Goal: Communication & Community: Participate in discussion

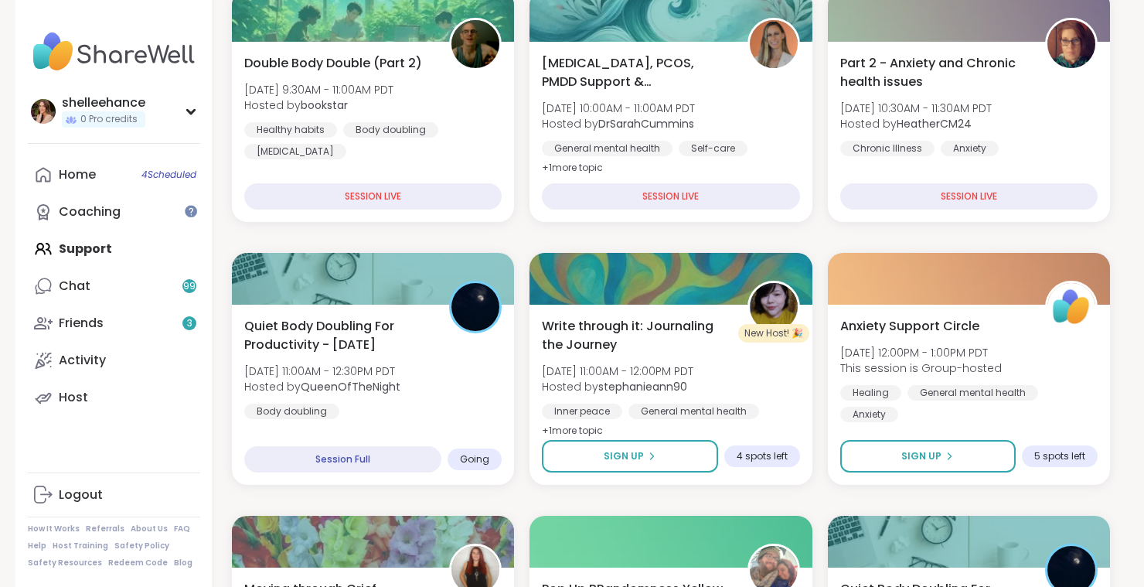
scroll to position [295, 0]
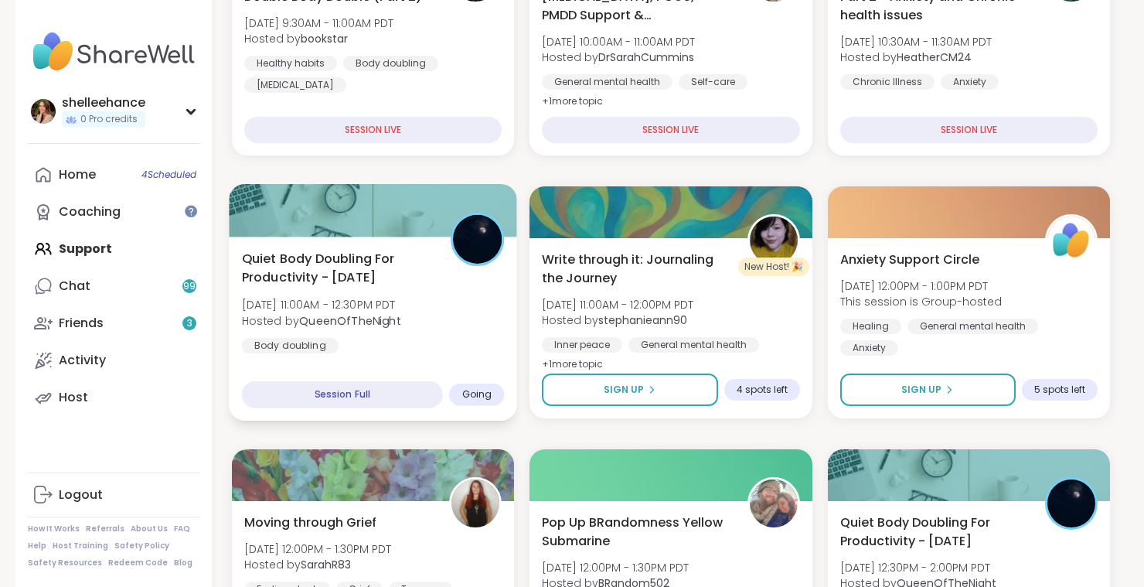
click at [482, 343] on div "Quiet Body Doubling For Productivity - [DATE] [DATE] 11:00AM - 12:30PM PDT Host…" at bounding box center [373, 301] width 263 height 104
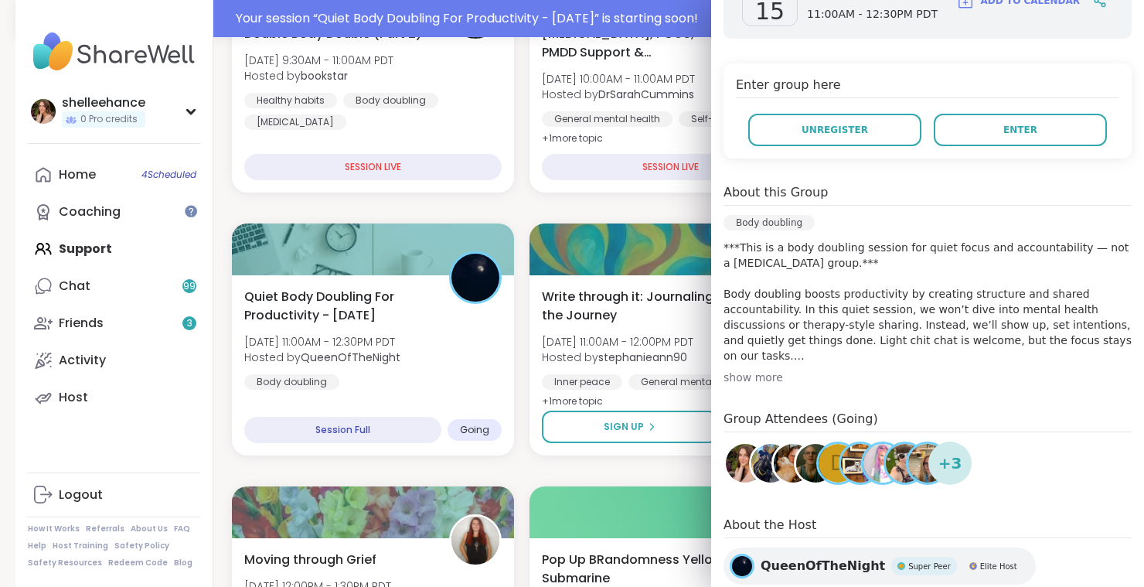
scroll to position [332, 0]
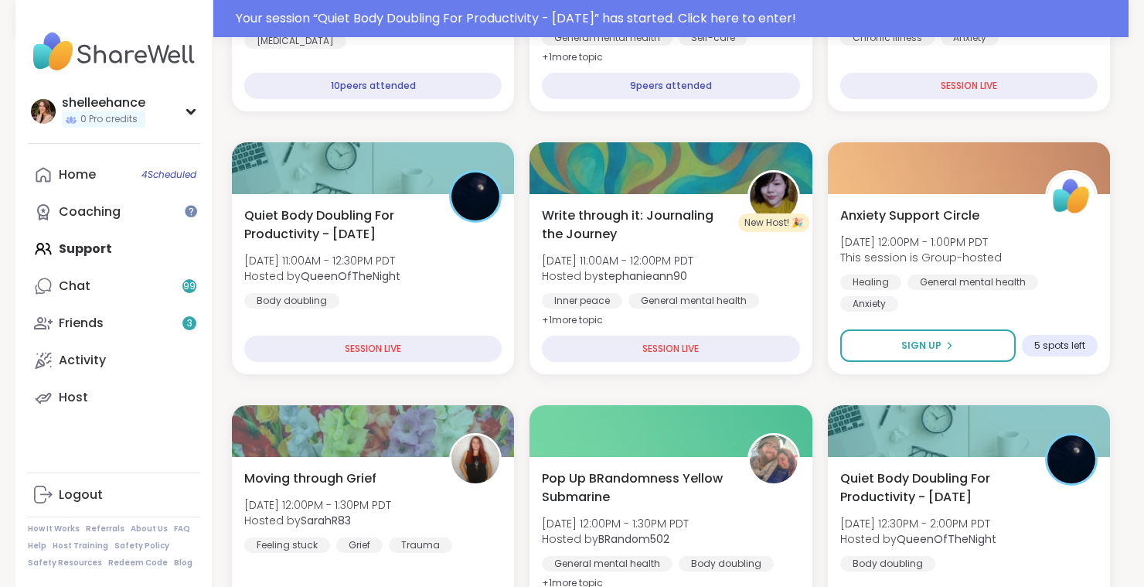
scroll to position [379, 0]
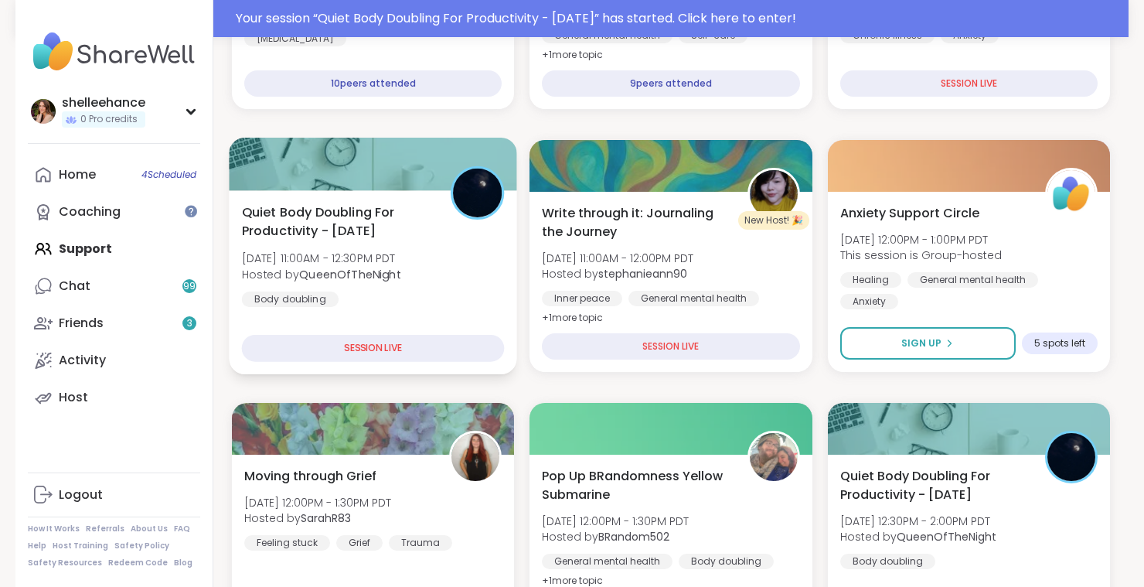
click at [463, 279] on div "Quiet Body Doubling For Productivity - [DATE] [DATE] 11:00AM - 12:30PM PDT Host…" at bounding box center [373, 255] width 263 height 104
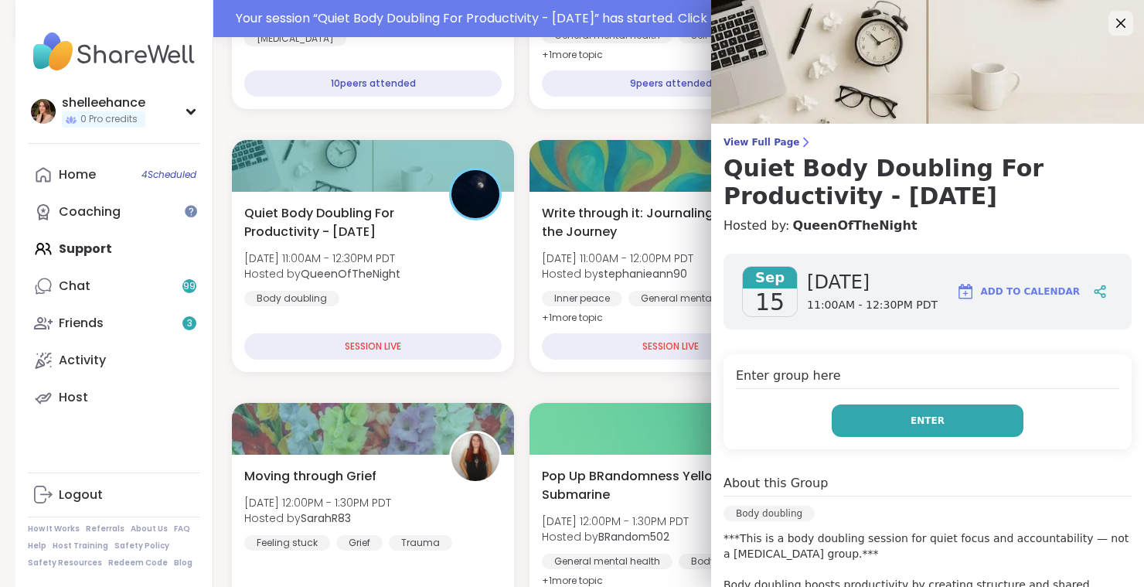
click at [875, 421] on button "Enter" at bounding box center [928, 420] width 192 height 32
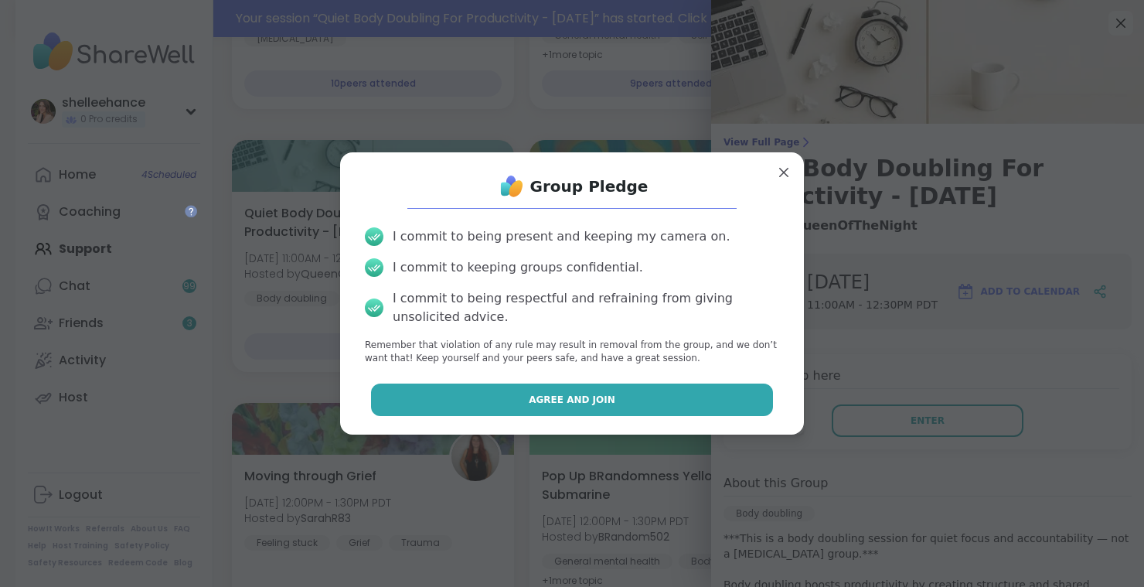
click at [454, 395] on button "Agree and Join" at bounding box center [572, 399] width 403 height 32
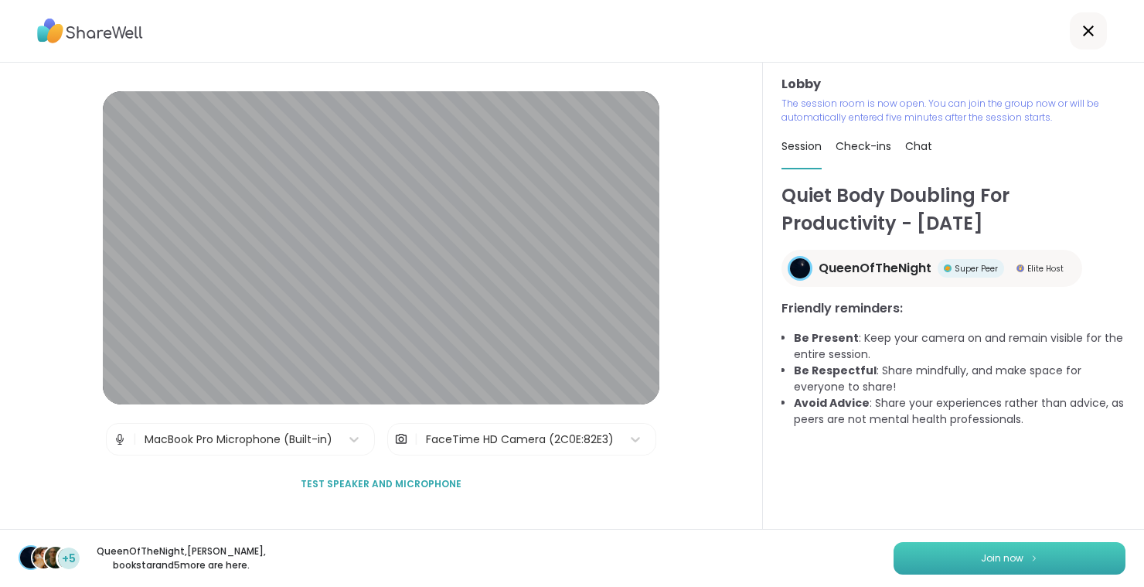
click at [995, 568] on button "Join now" at bounding box center [1010, 558] width 232 height 32
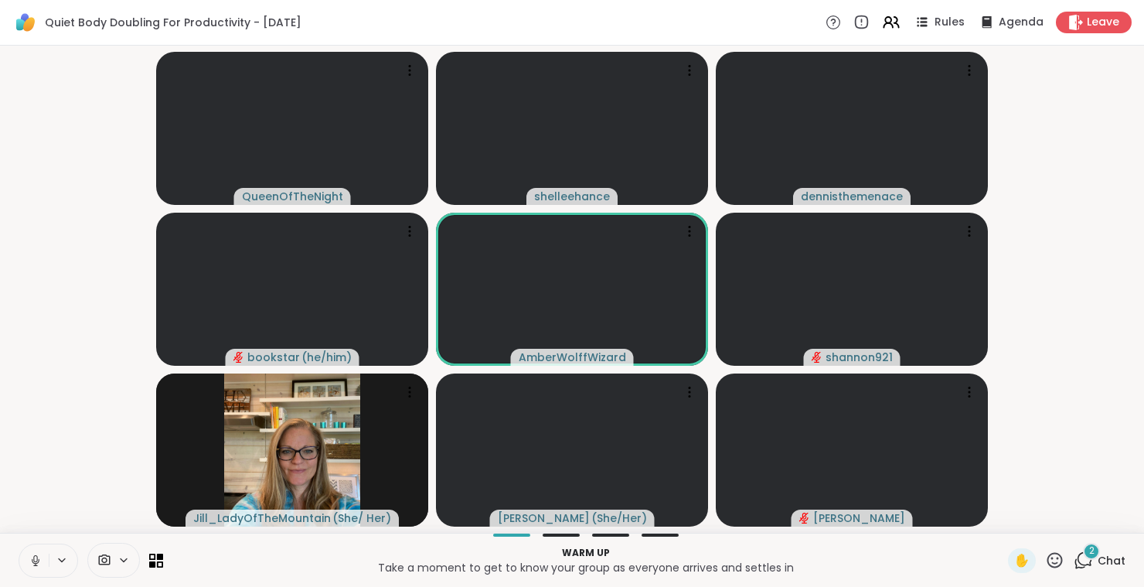
click at [29, 564] on icon at bounding box center [36, 561] width 14 height 14
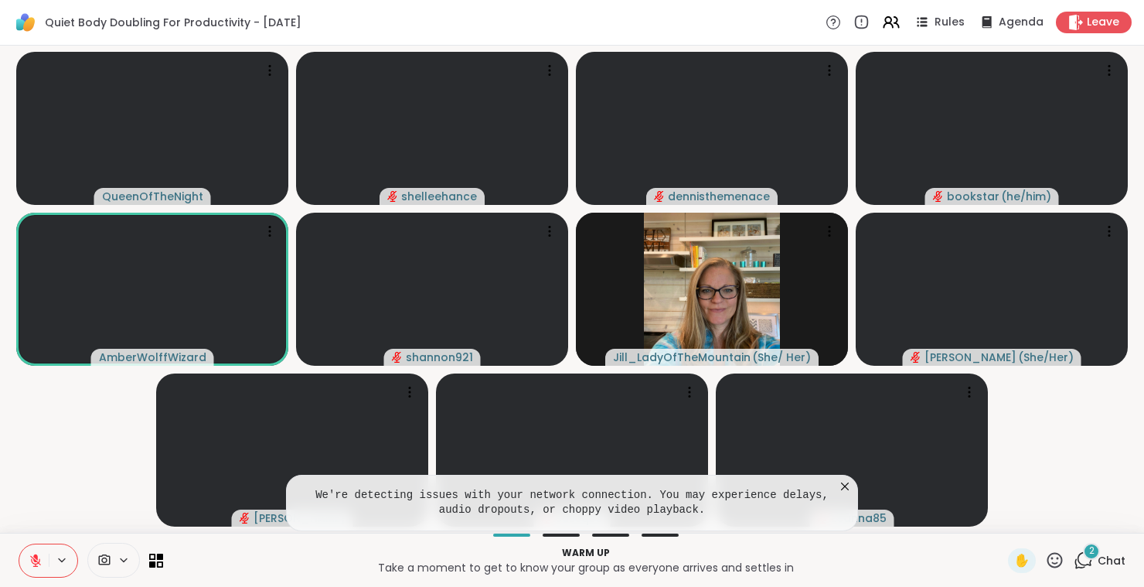
click at [844, 484] on icon at bounding box center [844, 486] width 15 height 15
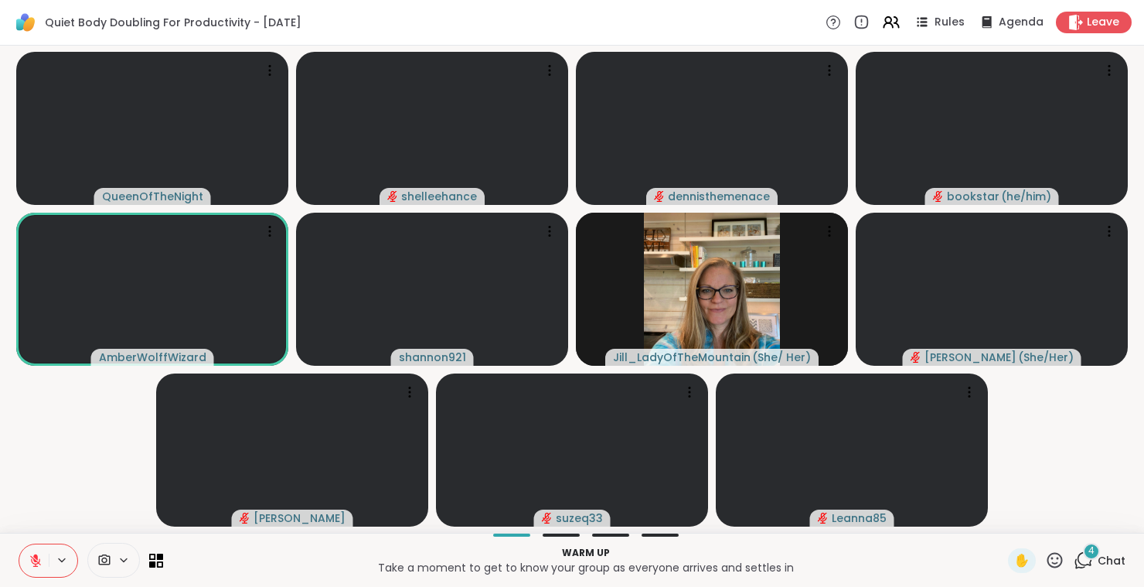
click at [1120, 561] on span "Chat" at bounding box center [1112, 560] width 28 height 15
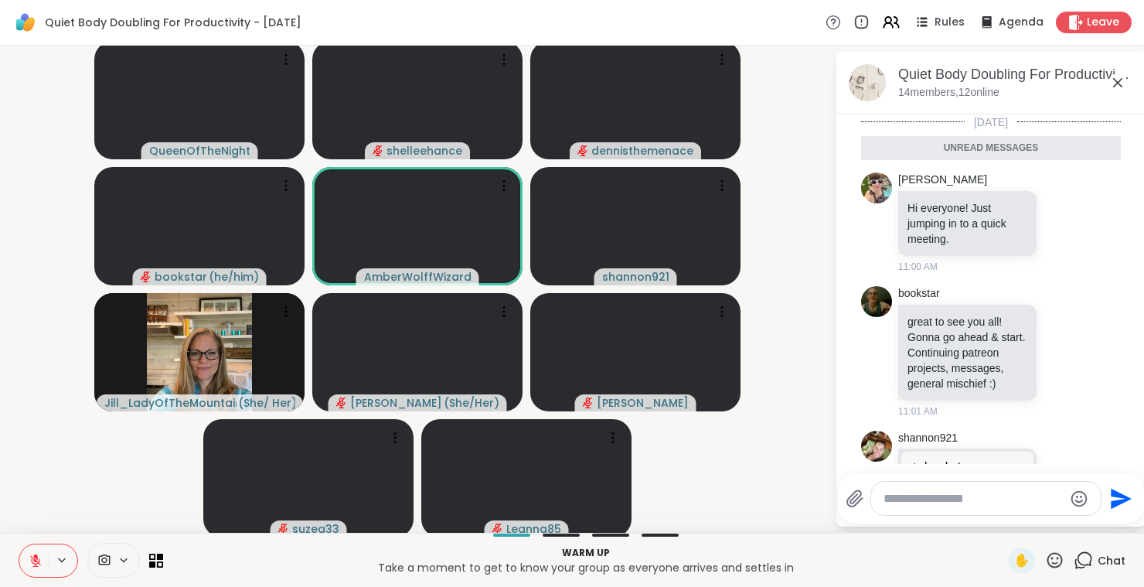
click at [1116, 87] on icon at bounding box center [1118, 82] width 19 height 19
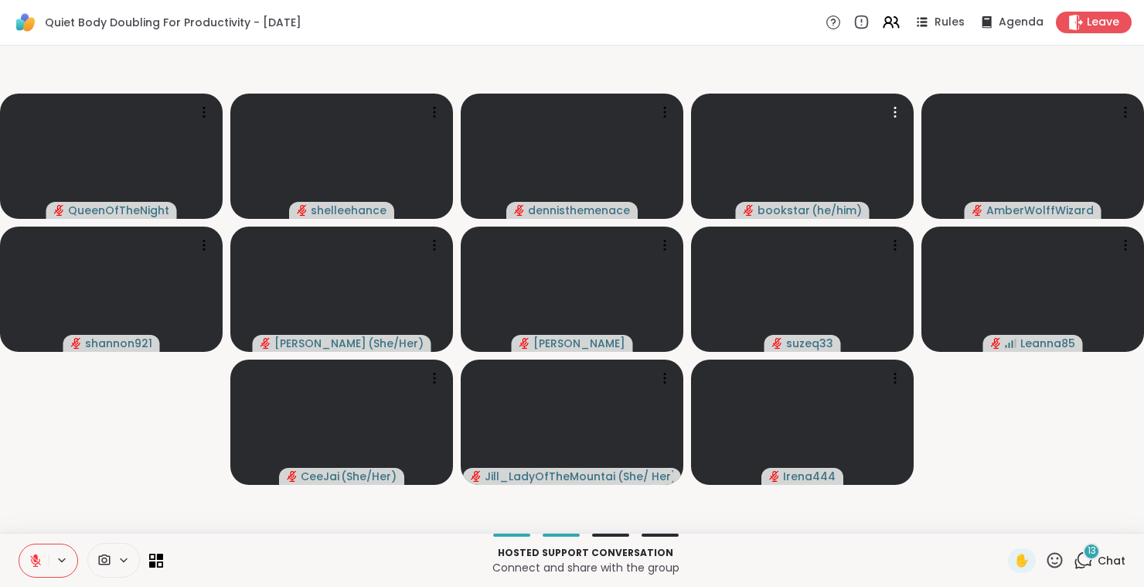
click at [1125, 563] on span "Chat" at bounding box center [1112, 560] width 28 height 15
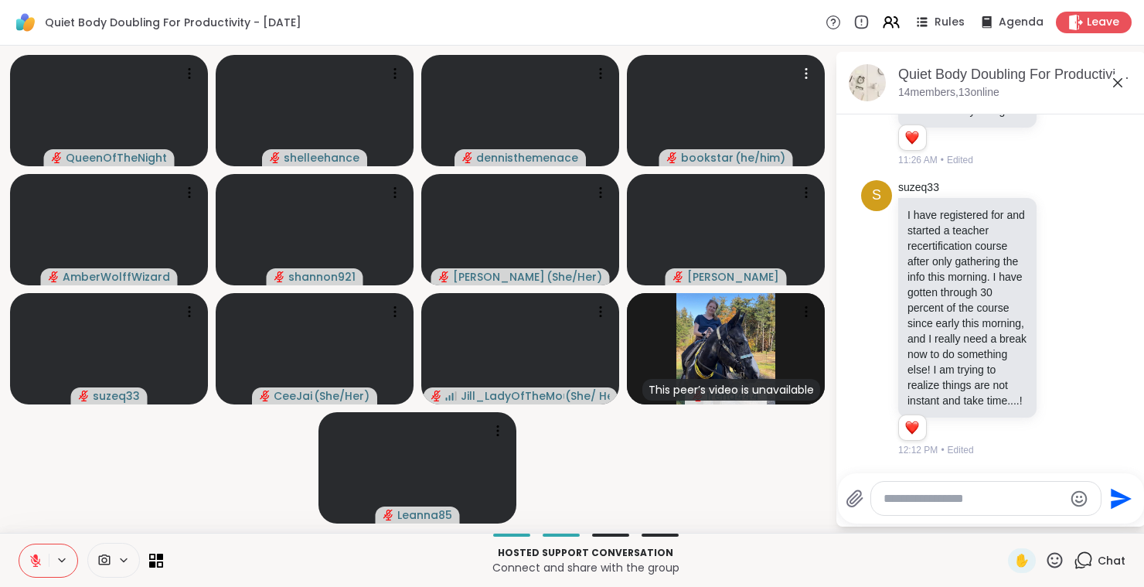
scroll to position [3984, 0]
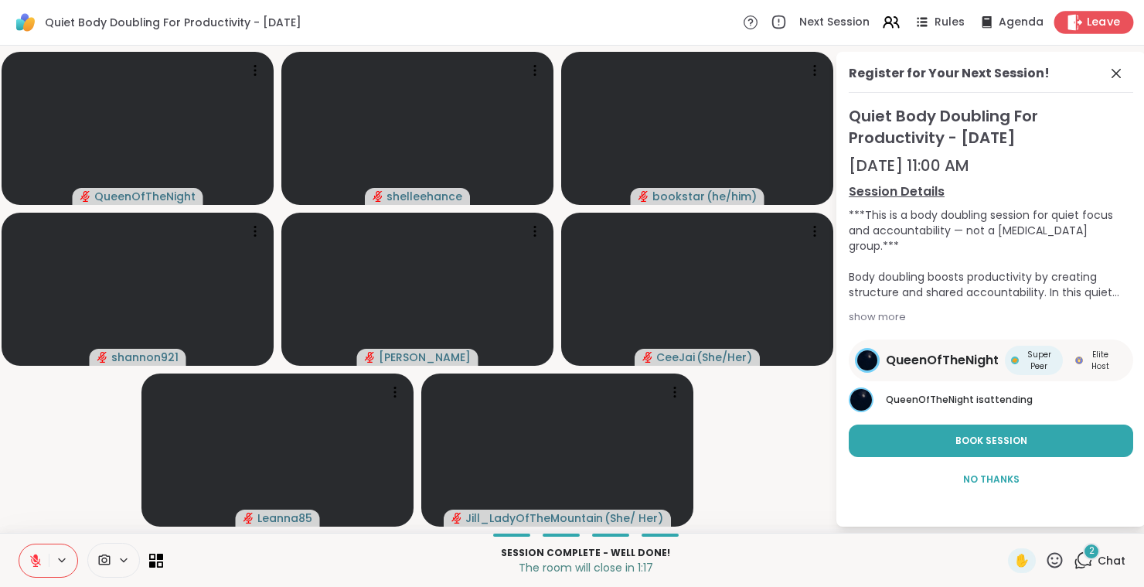
click at [1110, 26] on span "Leave" at bounding box center [1104, 23] width 34 height 16
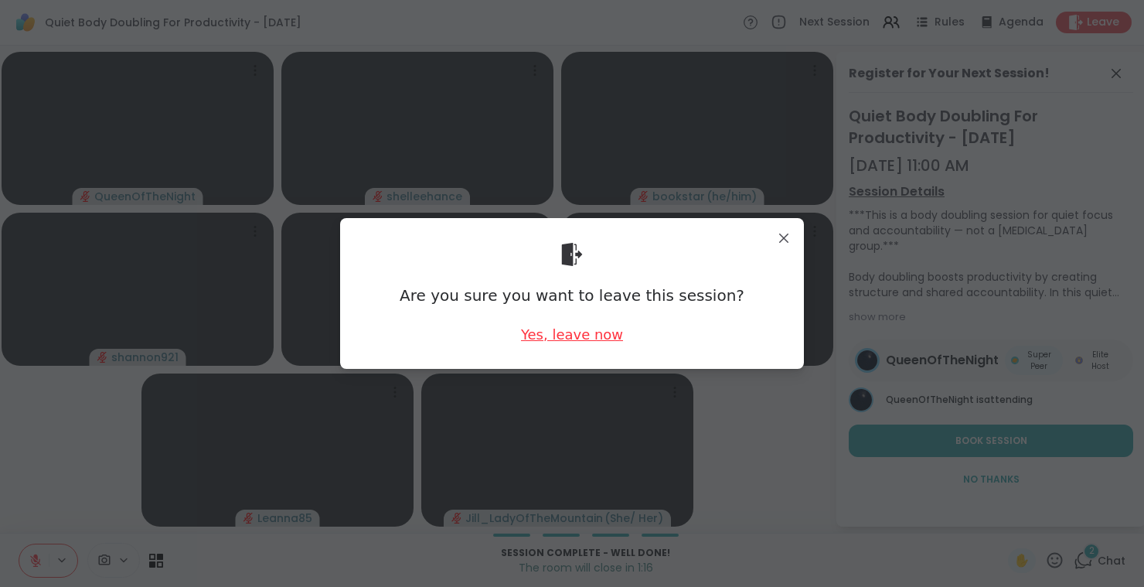
click at [576, 336] on div "Yes, leave now" at bounding box center [572, 334] width 102 height 19
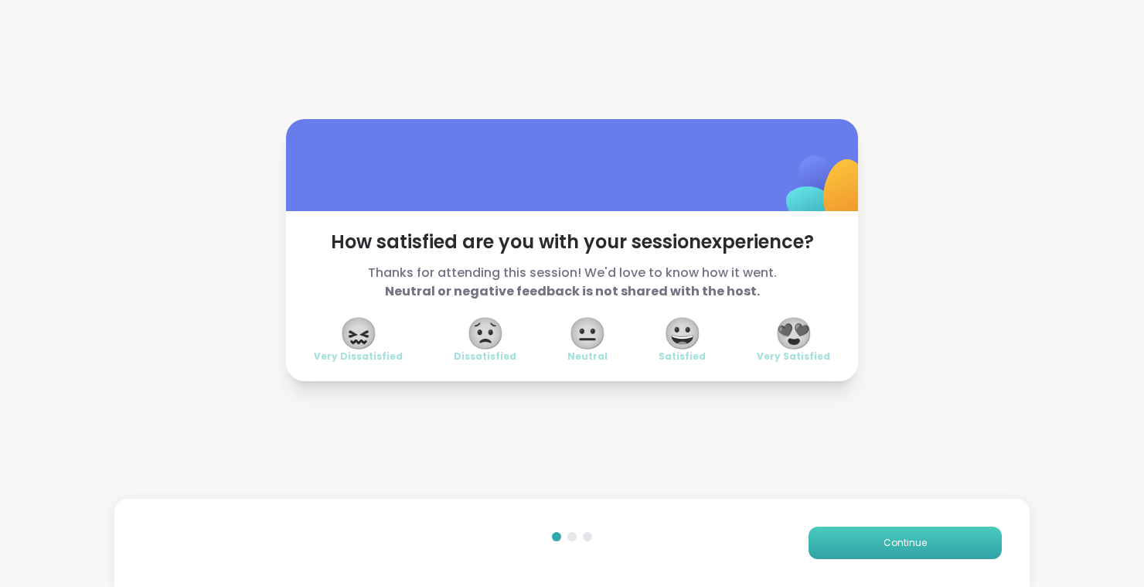
click at [910, 550] on button "Continue" at bounding box center [905, 543] width 193 height 32
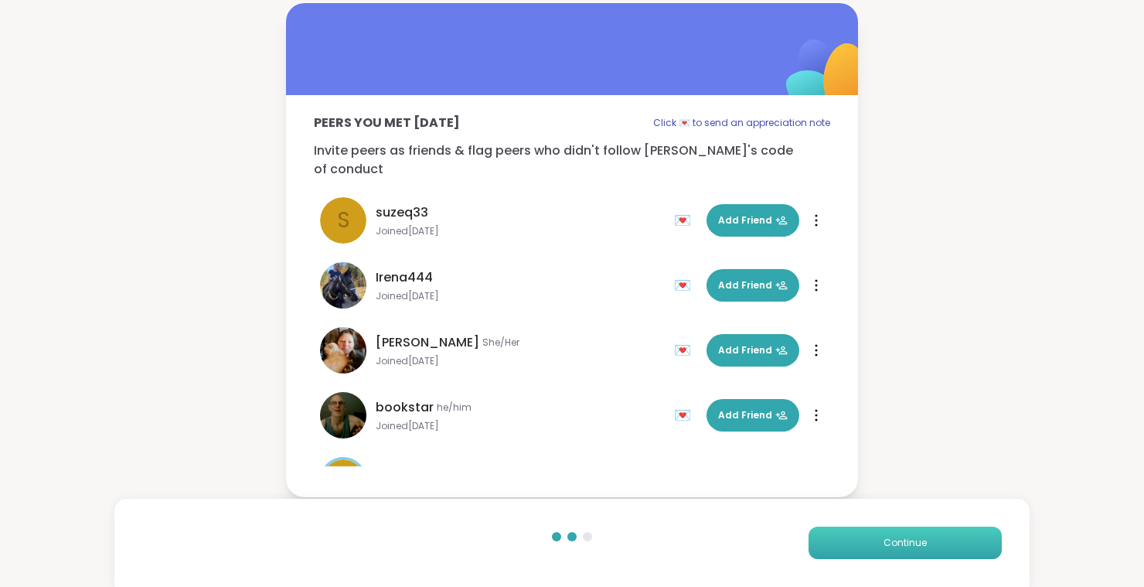
click at [910, 550] on button "Continue" at bounding box center [905, 543] width 193 height 32
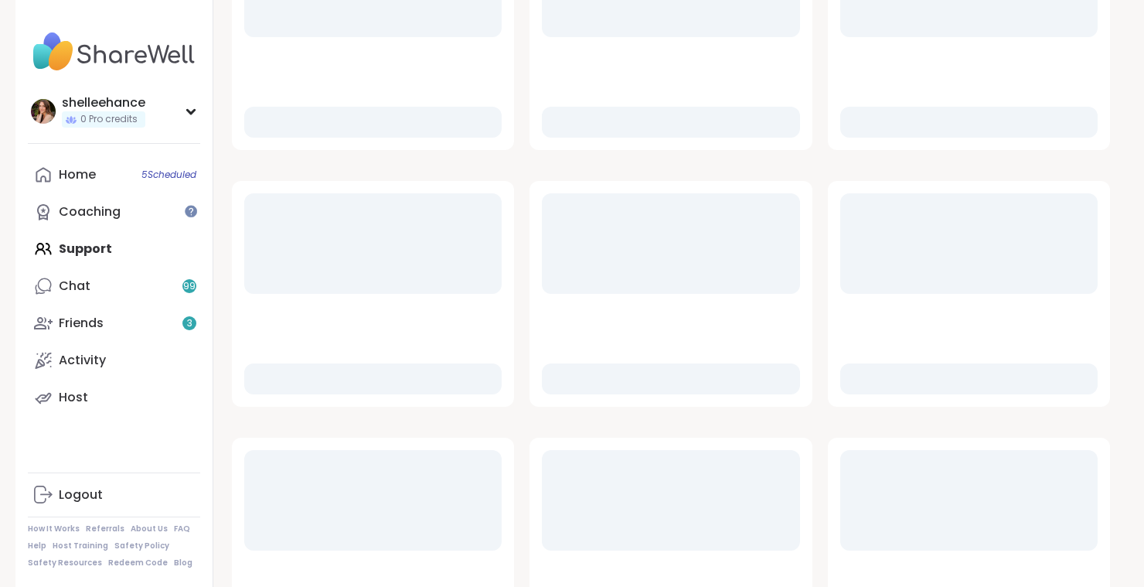
scroll to position [302, 0]
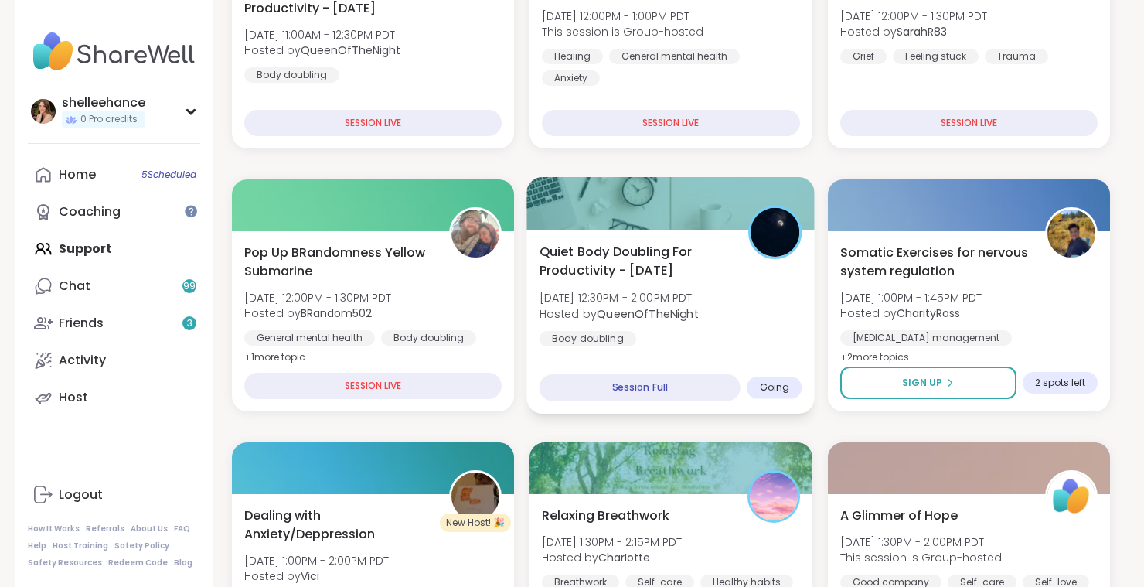
click at [772, 332] on div "Quiet Body Doubling For Productivity - [DATE] [DATE] 12:30PM - 2:00PM PDT Hoste…" at bounding box center [671, 294] width 263 height 104
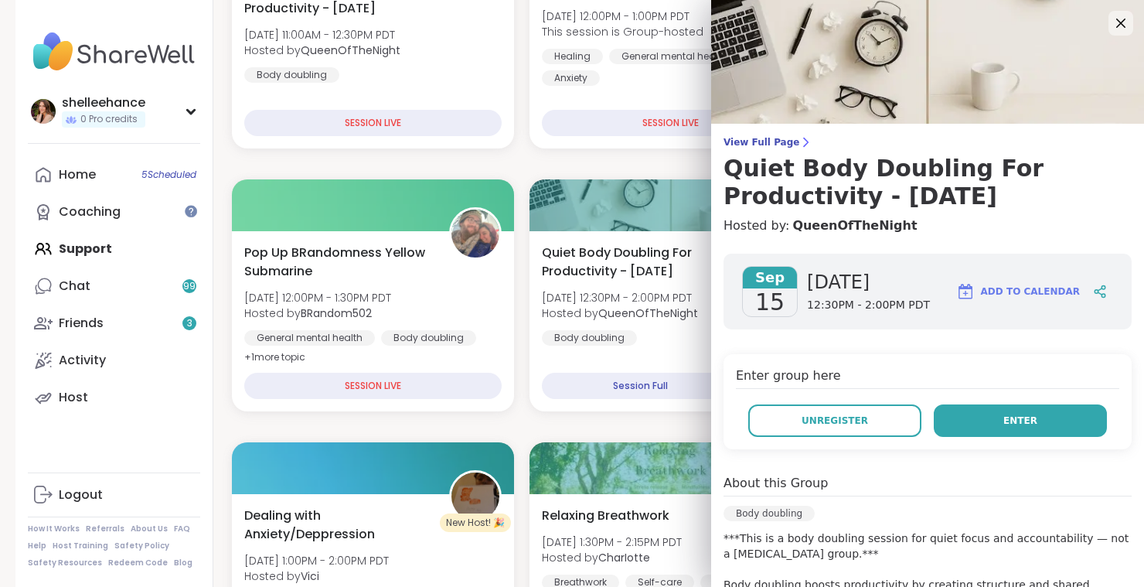
click at [957, 434] on button "Enter" at bounding box center [1020, 420] width 173 height 32
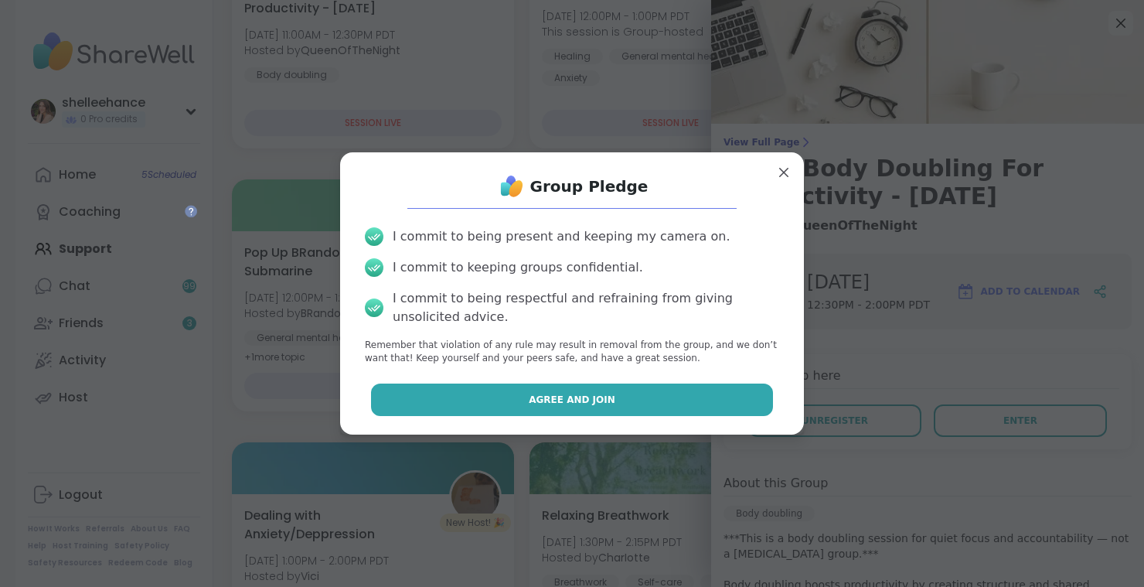
click at [485, 402] on button "Agree and Join" at bounding box center [572, 399] width 403 height 32
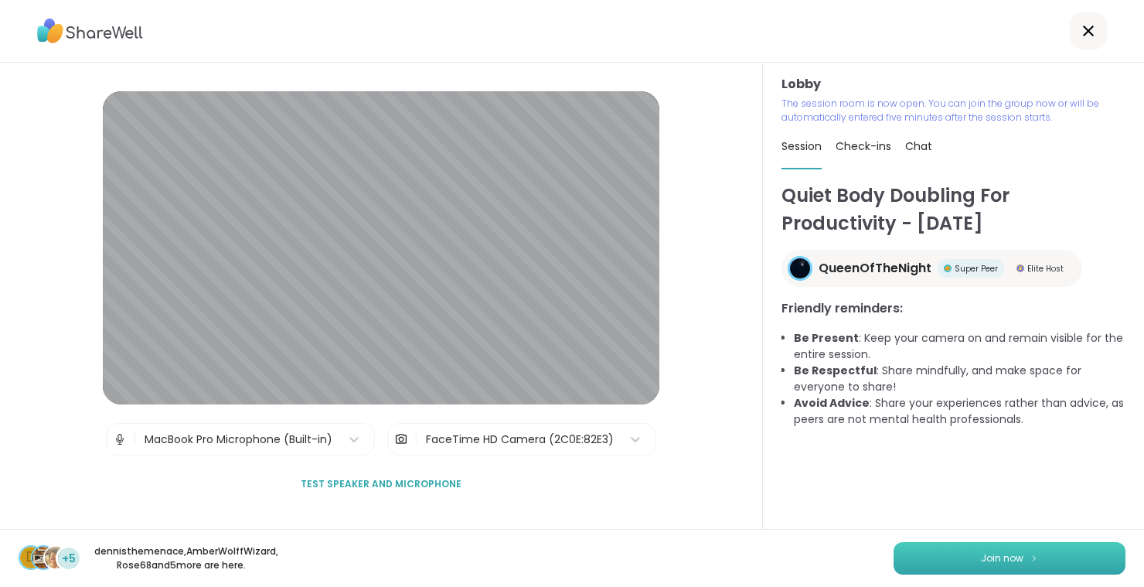
click at [996, 562] on button "Join now" at bounding box center [1010, 558] width 232 height 32
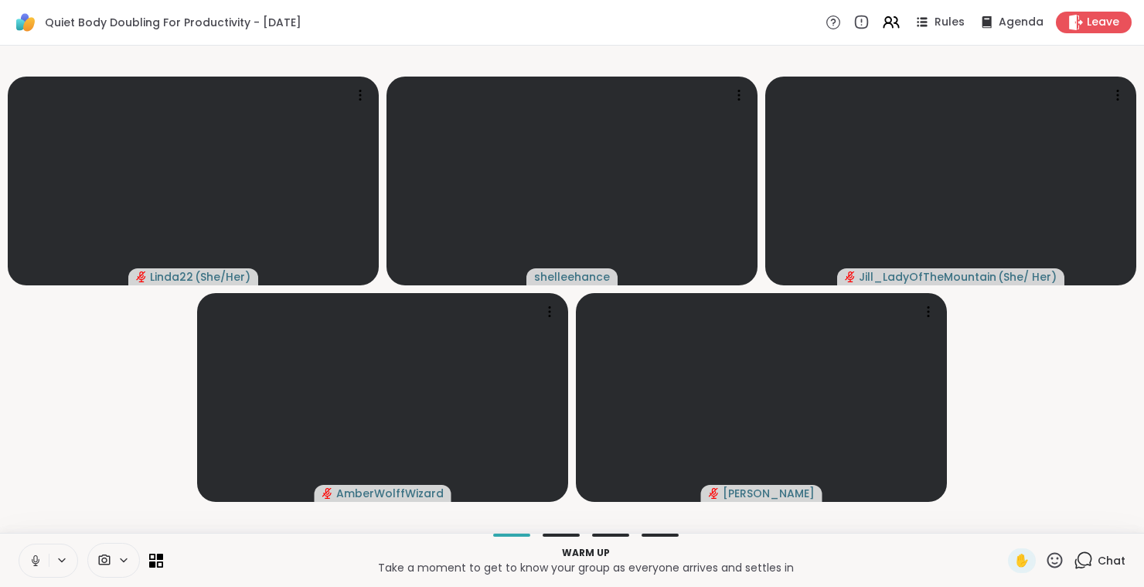
click at [32, 560] on icon at bounding box center [36, 560] width 8 height 5
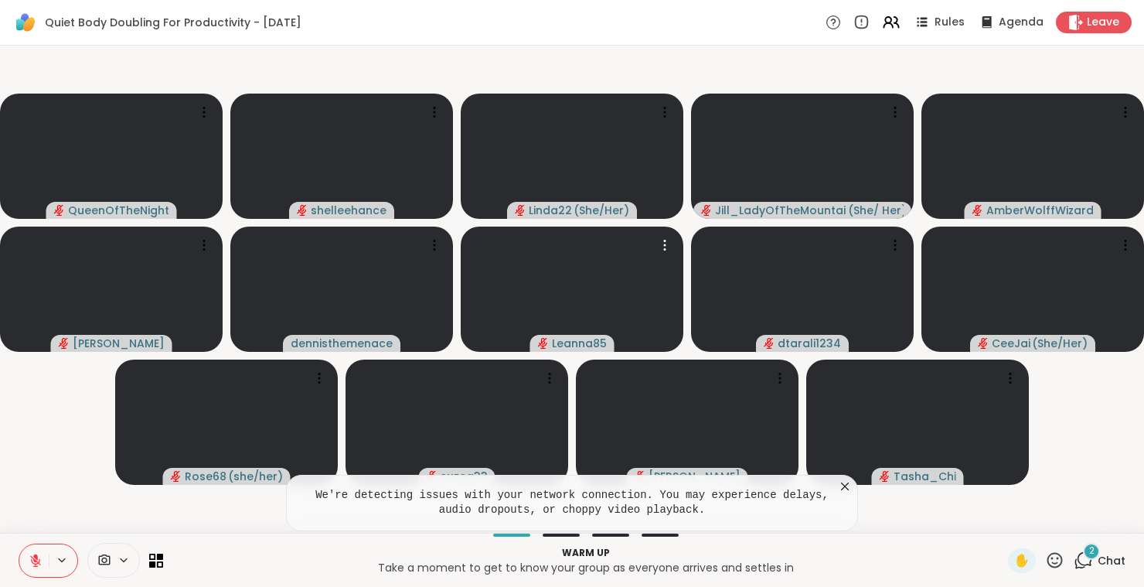
click at [1120, 556] on span "Chat" at bounding box center [1112, 560] width 28 height 15
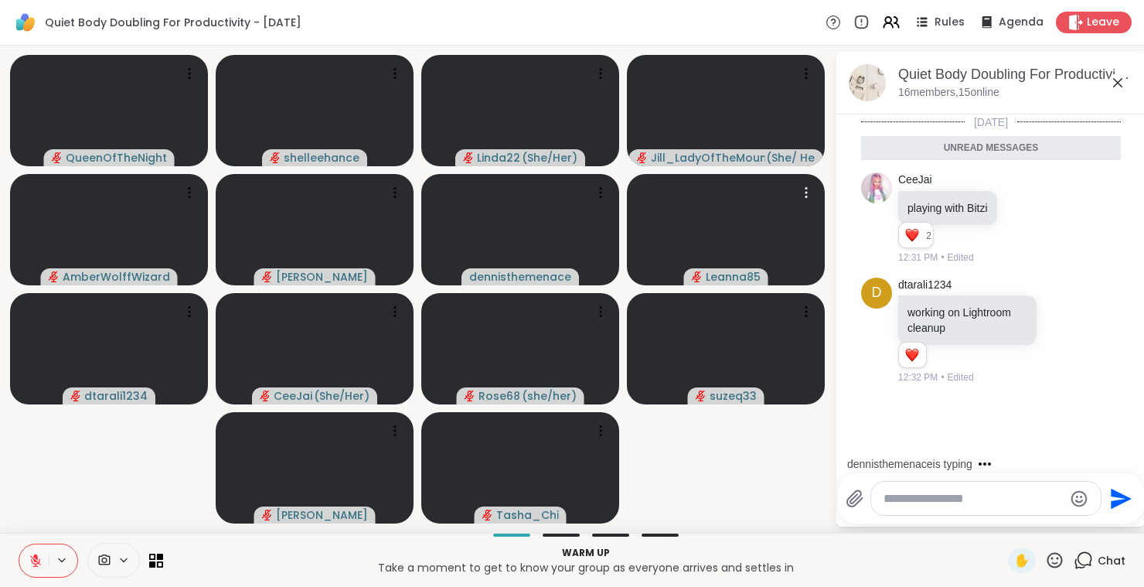
click at [1114, 84] on icon at bounding box center [1118, 82] width 19 height 19
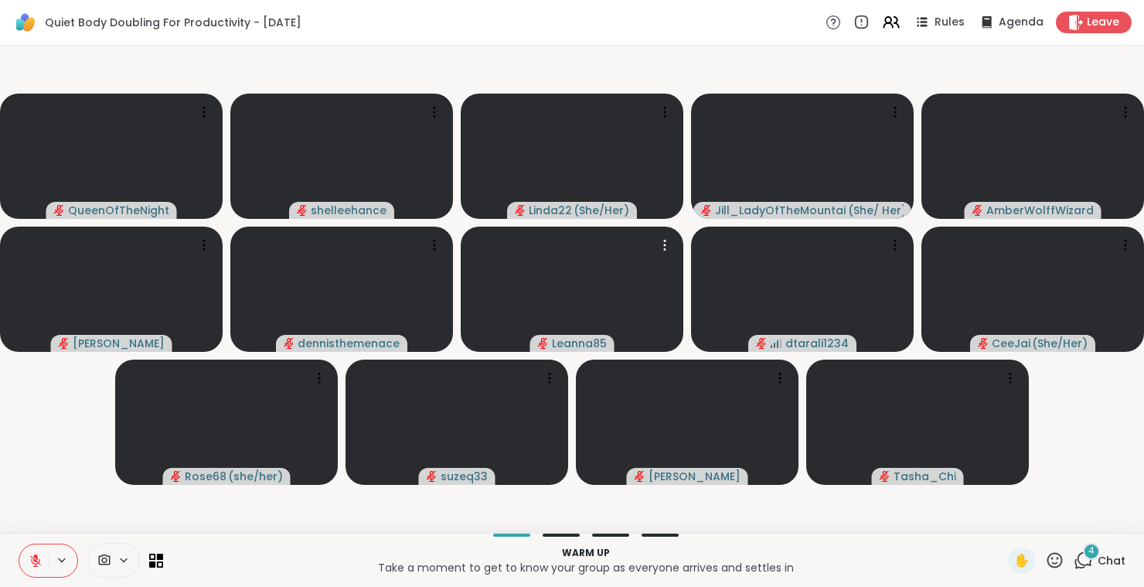
click at [1116, 565] on span "Chat" at bounding box center [1112, 560] width 28 height 15
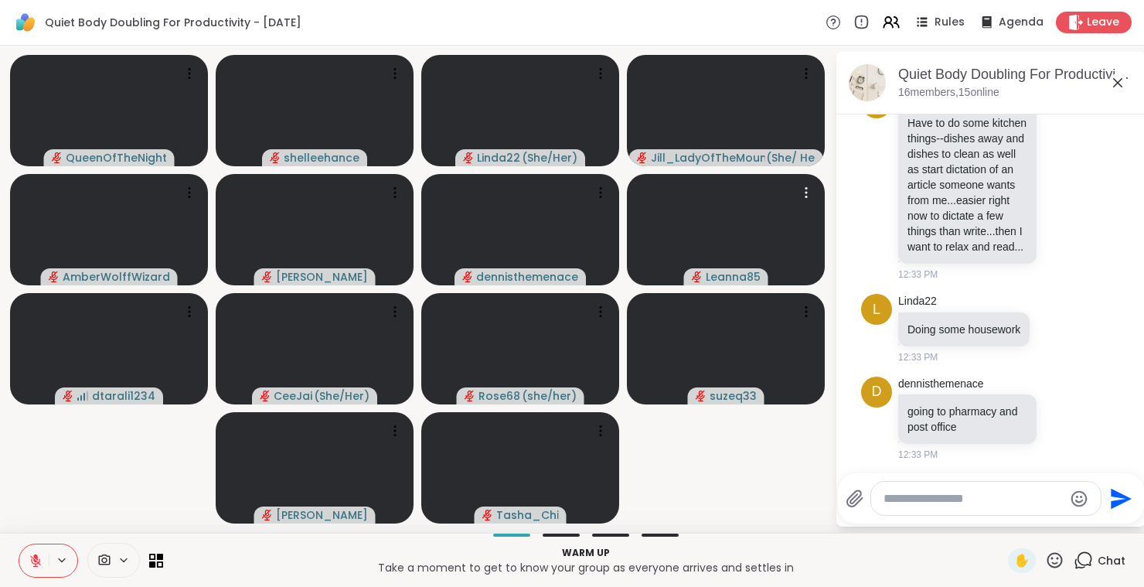
scroll to position [442, 0]
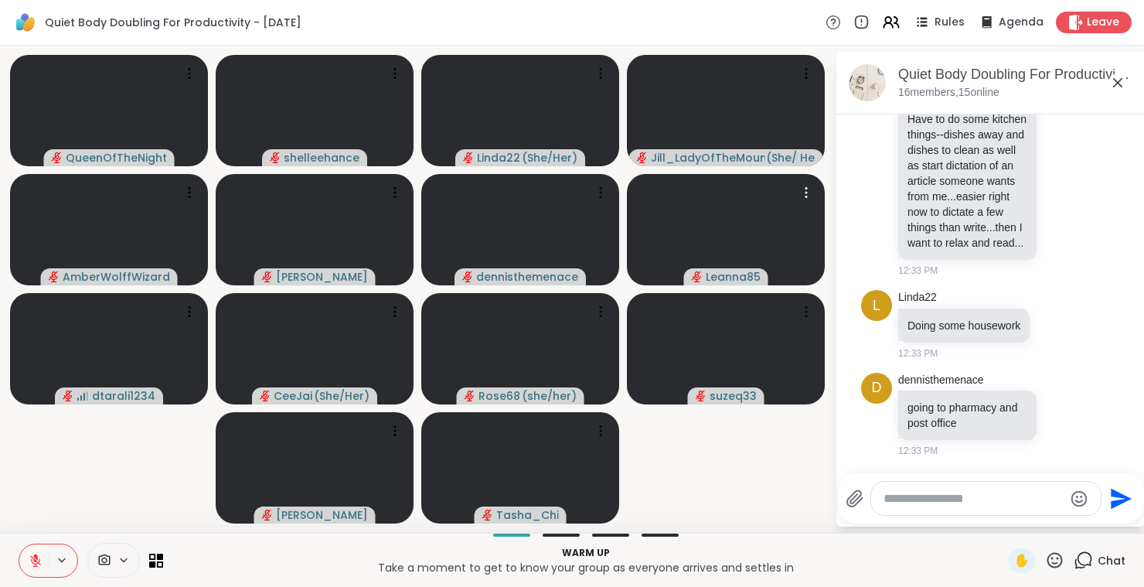
click at [1116, 87] on icon at bounding box center [1118, 82] width 19 height 19
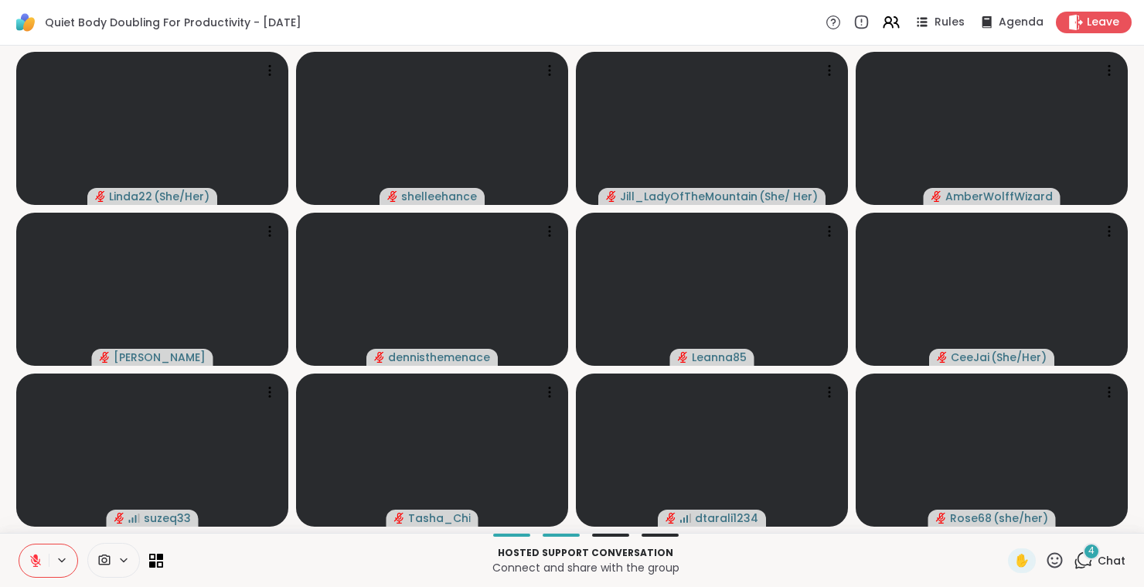
click at [1127, 562] on div "Hosted support conversation Connect and share with the group ✋ 4 Chat" at bounding box center [572, 560] width 1144 height 54
click at [1123, 561] on span "Chat" at bounding box center [1112, 560] width 28 height 15
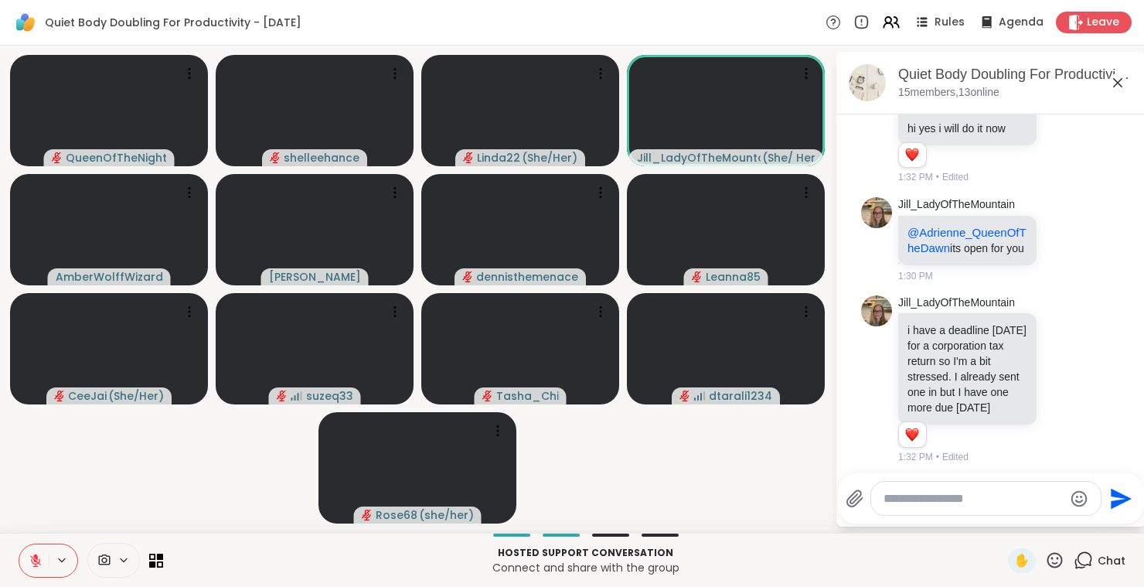
scroll to position [1557, 0]
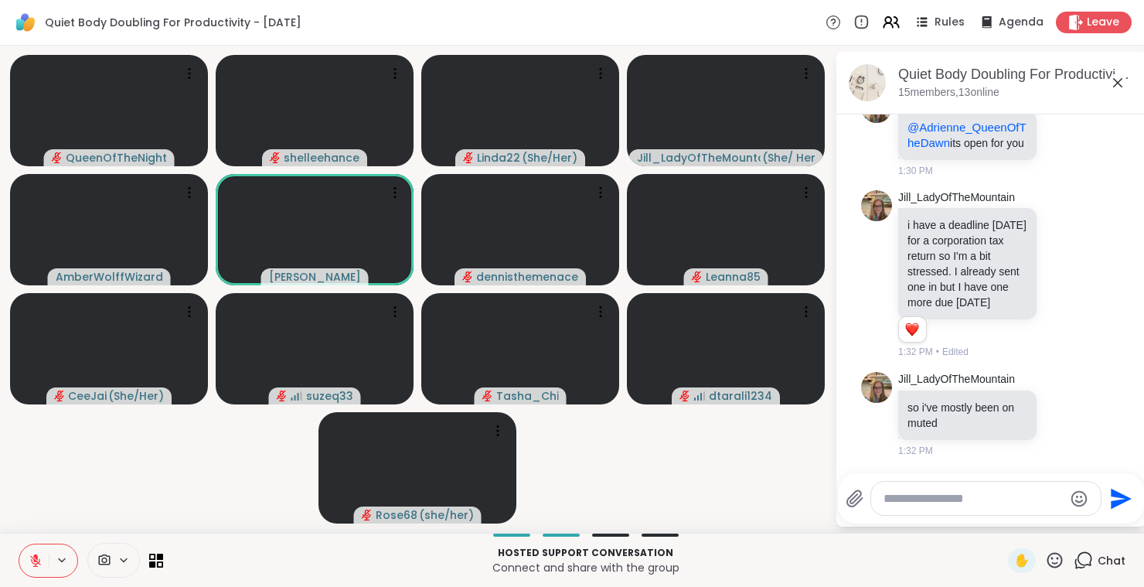
click at [31, 558] on icon at bounding box center [35, 560] width 11 height 11
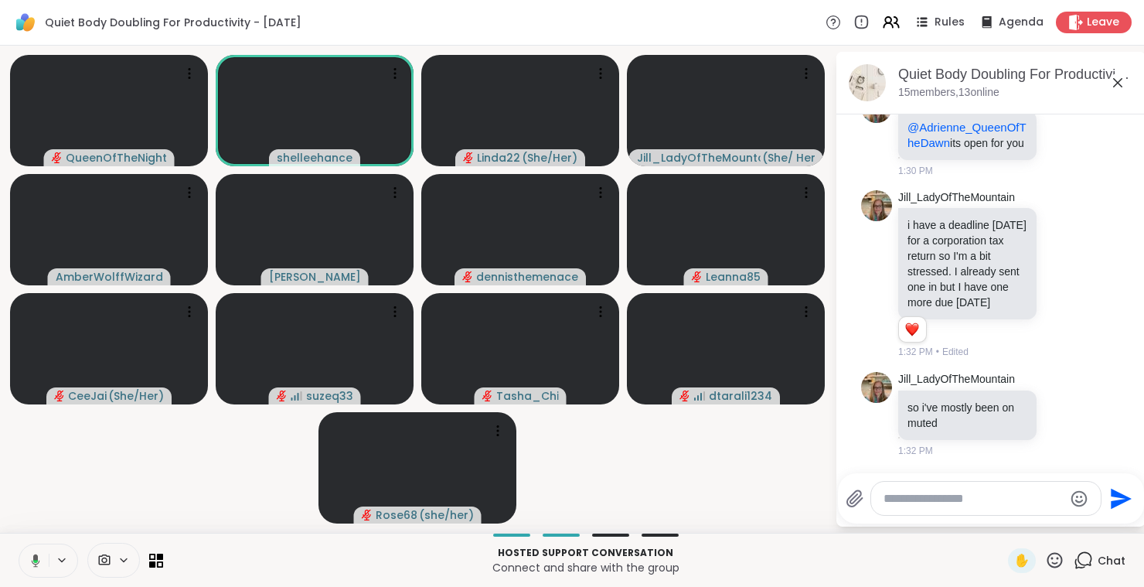
click at [31, 558] on icon at bounding box center [33, 561] width 14 height 14
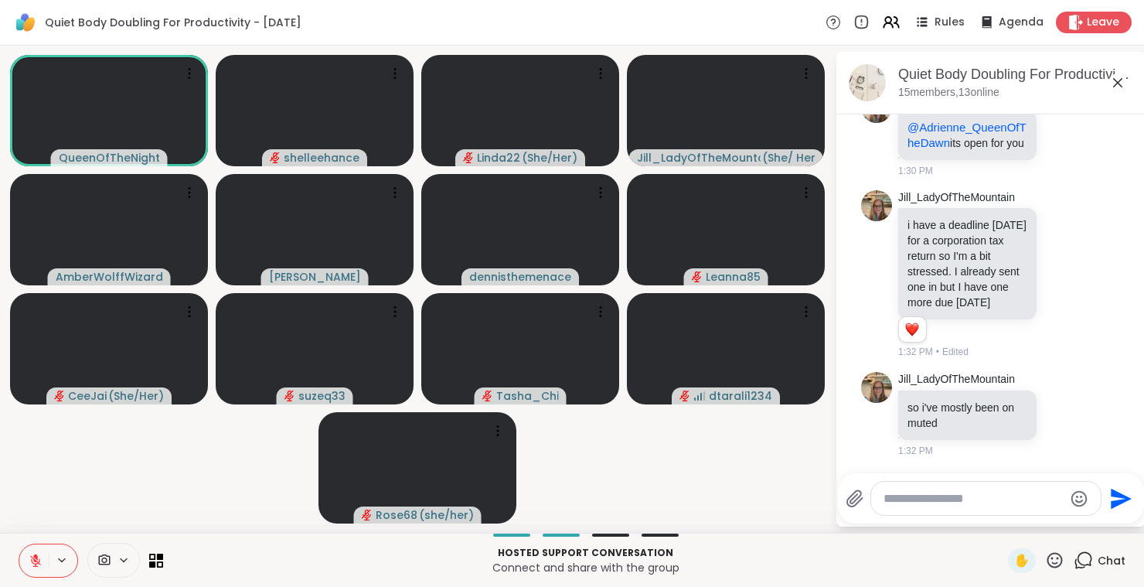
click at [33, 574] on button at bounding box center [33, 560] width 29 height 32
click at [32, 567] on icon at bounding box center [36, 561] width 14 height 14
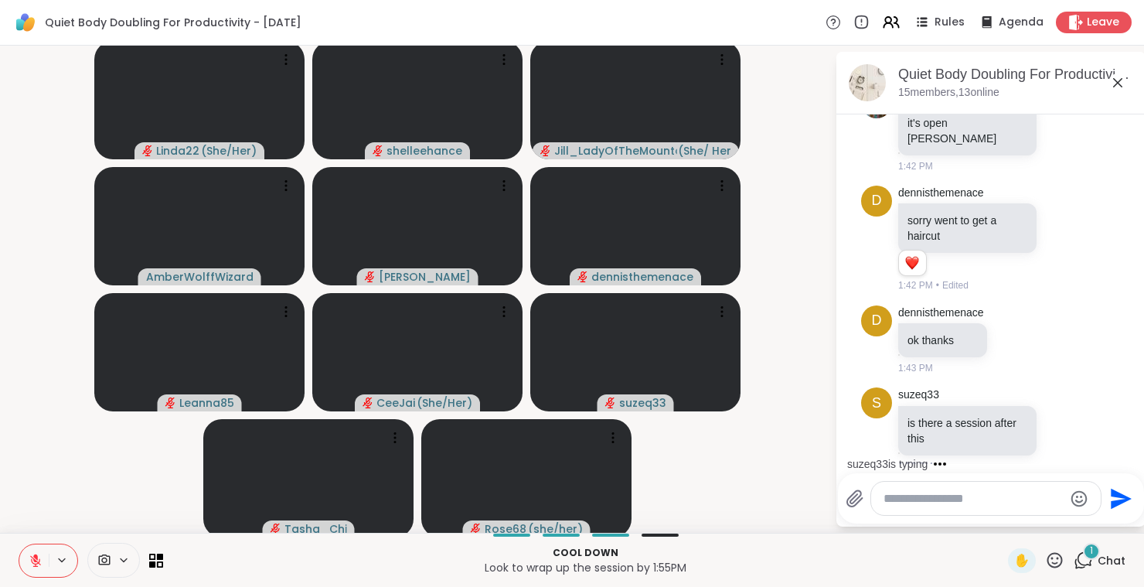
scroll to position [2534, 0]
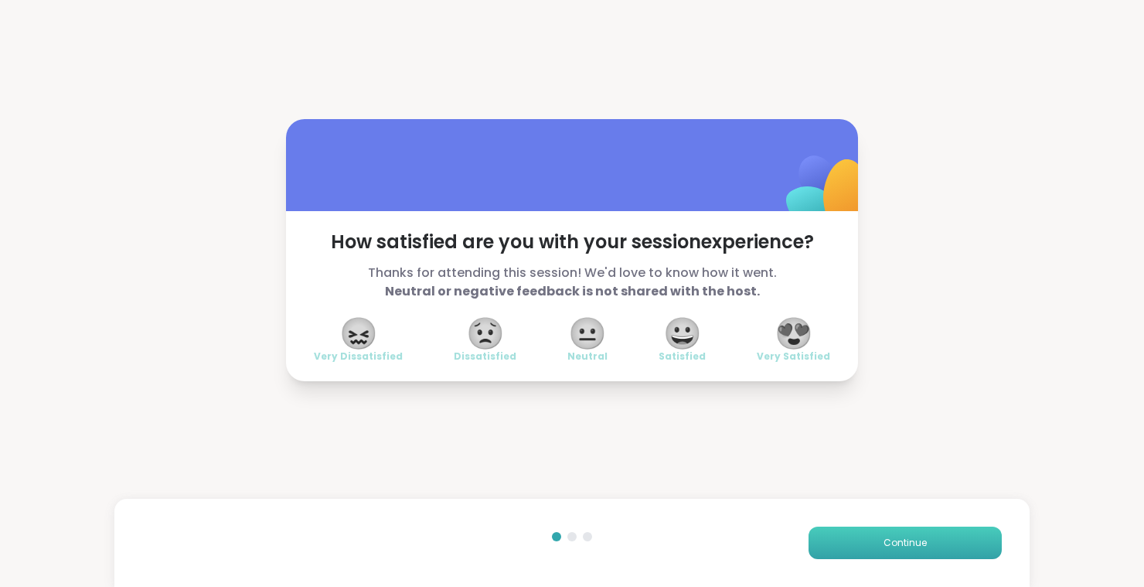
click at [905, 551] on button "Continue" at bounding box center [905, 543] width 193 height 32
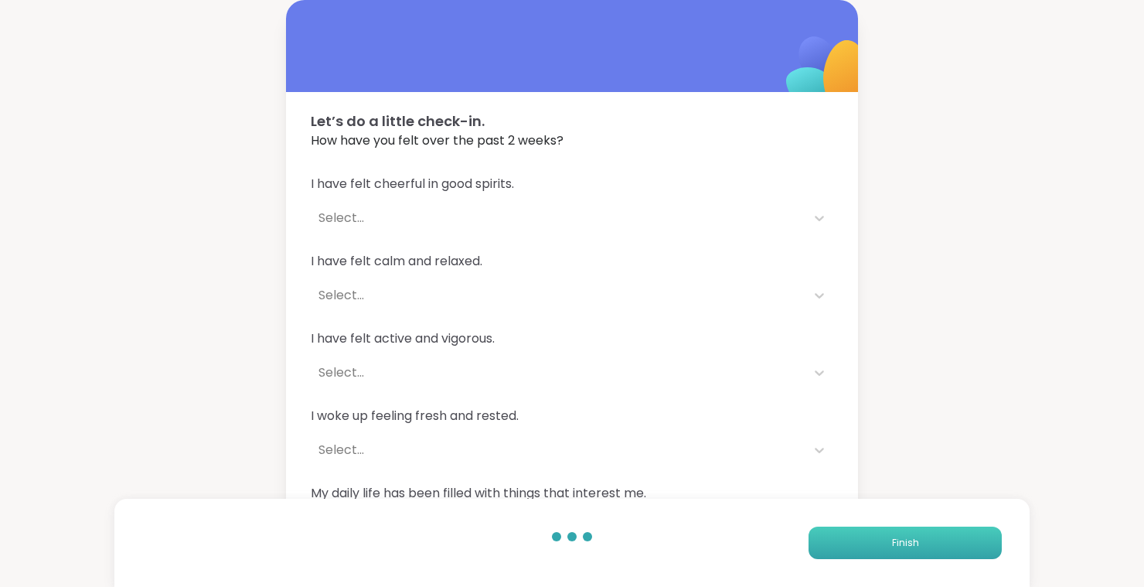
click at [905, 551] on button "Finish" at bounding box center [905, 543] width 193 height 32
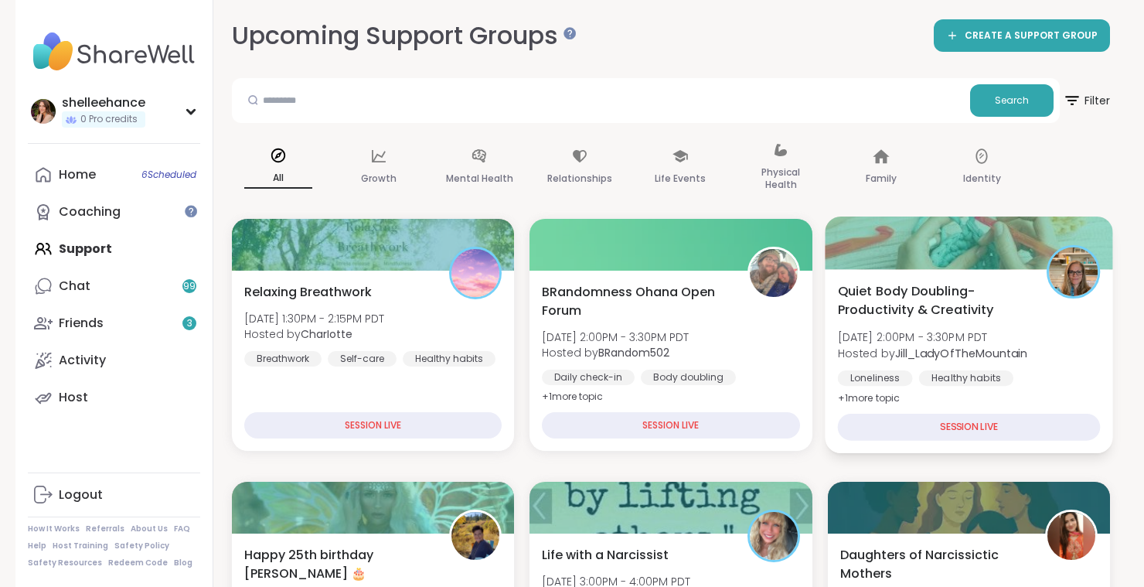
click at [1045, 329] on div "Quiet Body Doubling- Productivity & Creativity [DATE] 2:00PM - 3:30PM PDT Hoste…" at bounding box center [968, 344] width 263 height 126
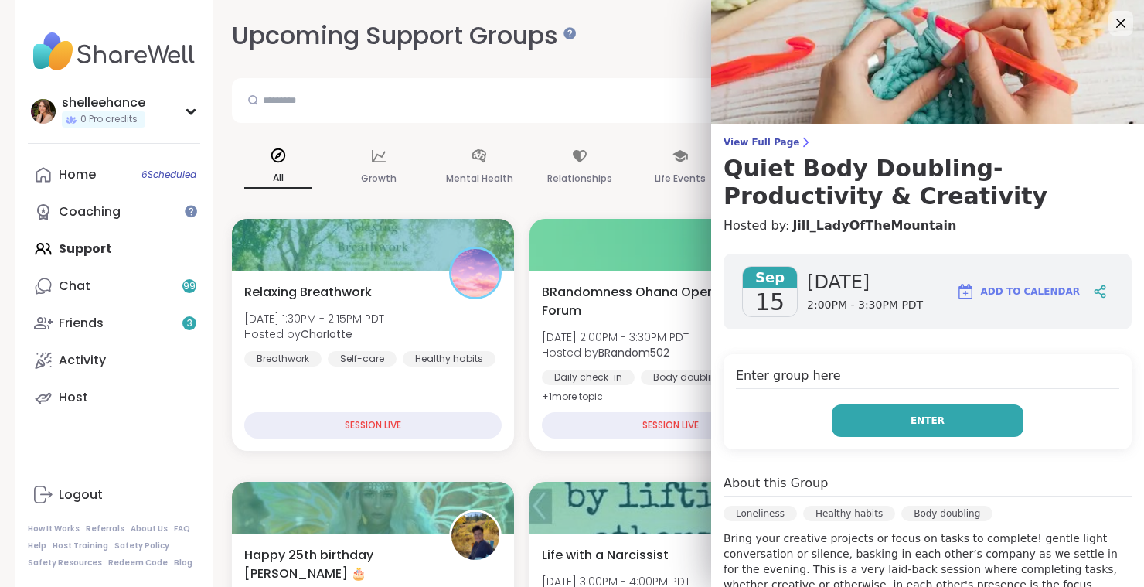
click at [850, 428] on button "Enter" at bounding box center [928, 420] width 192 height 32
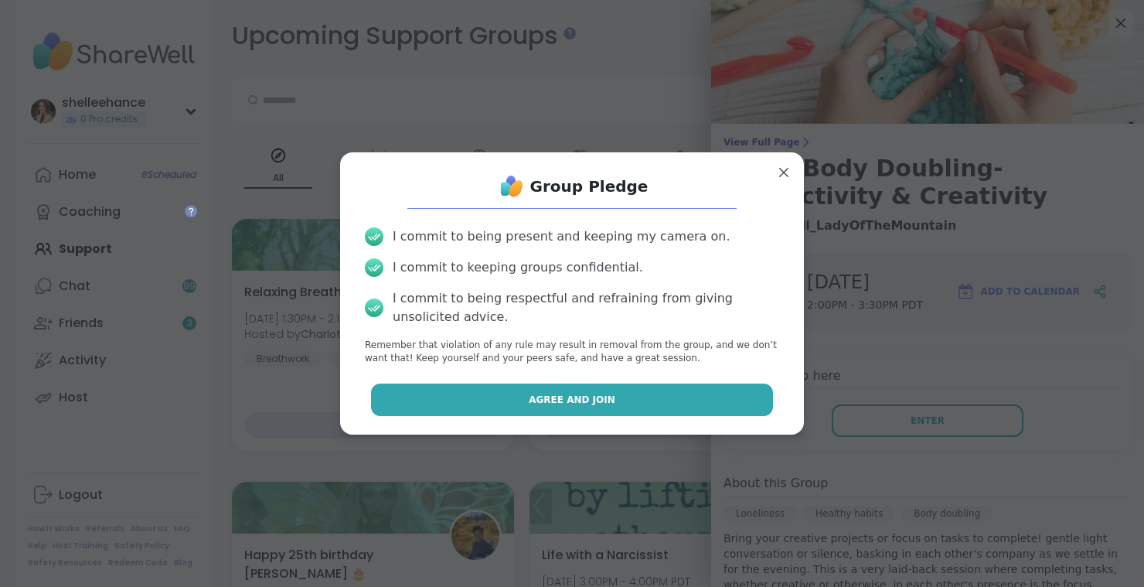
click at [503, 396] on button "Agree and Join" at bounding box center [572, 399] width 403 height 32
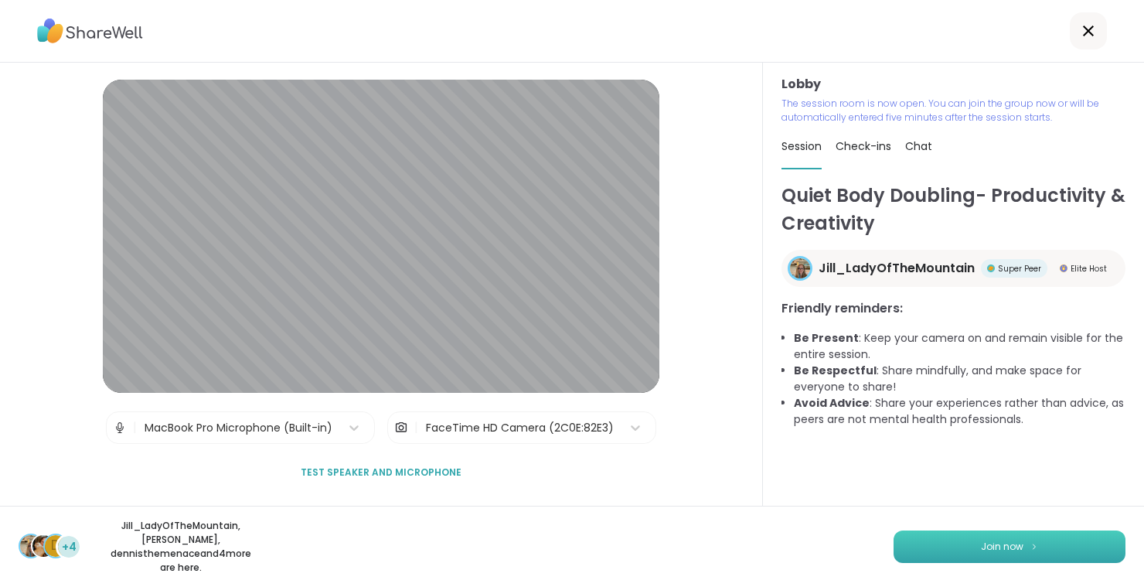
click at [992, 554] on span "Join now" at bounding box center [1002, 547] width 43 height 14
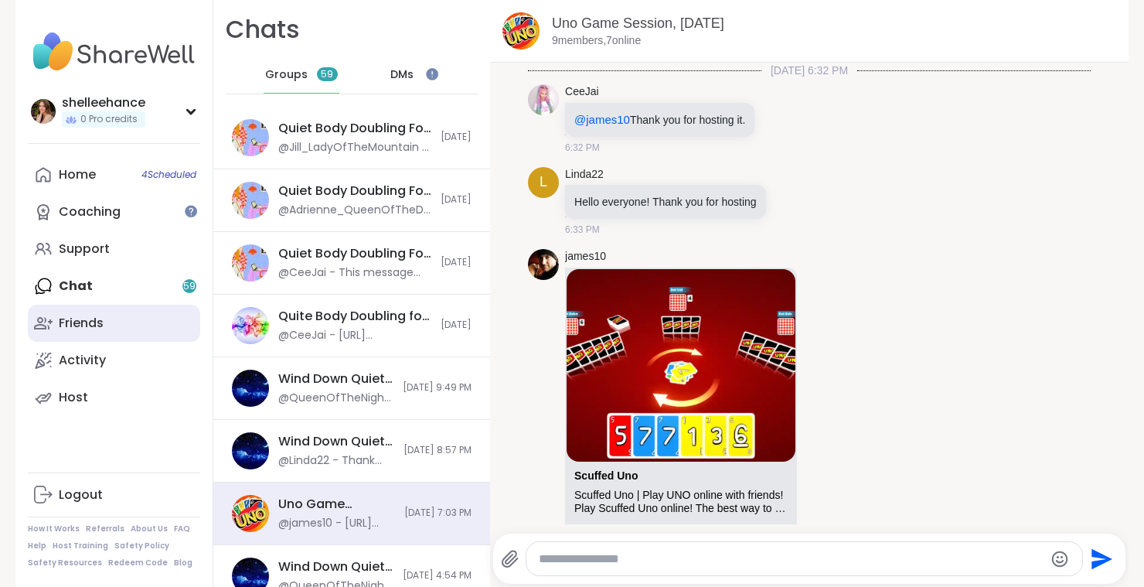
scroll to position [1450, 0]
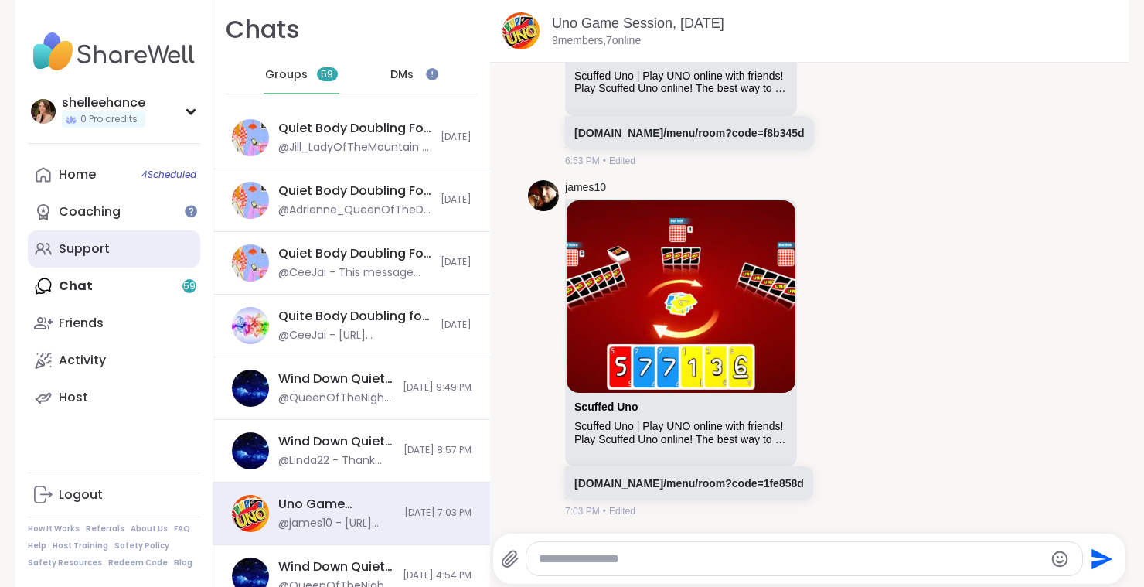
click at [152, 252] on link "Support" at bounding box center [114, 248] width 172 height 37
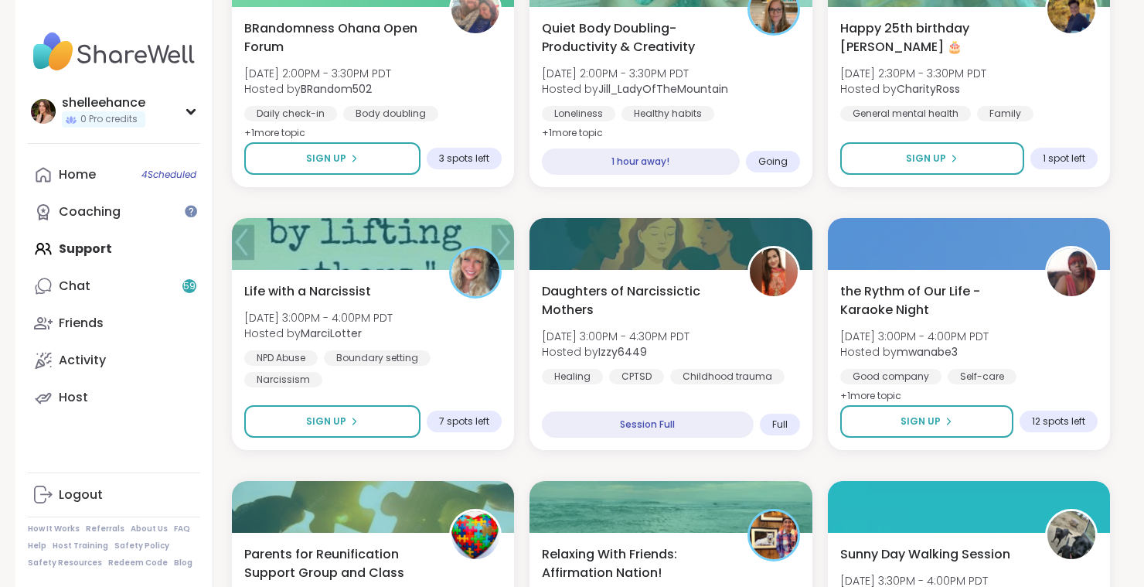
scroll to position [1212, 0]
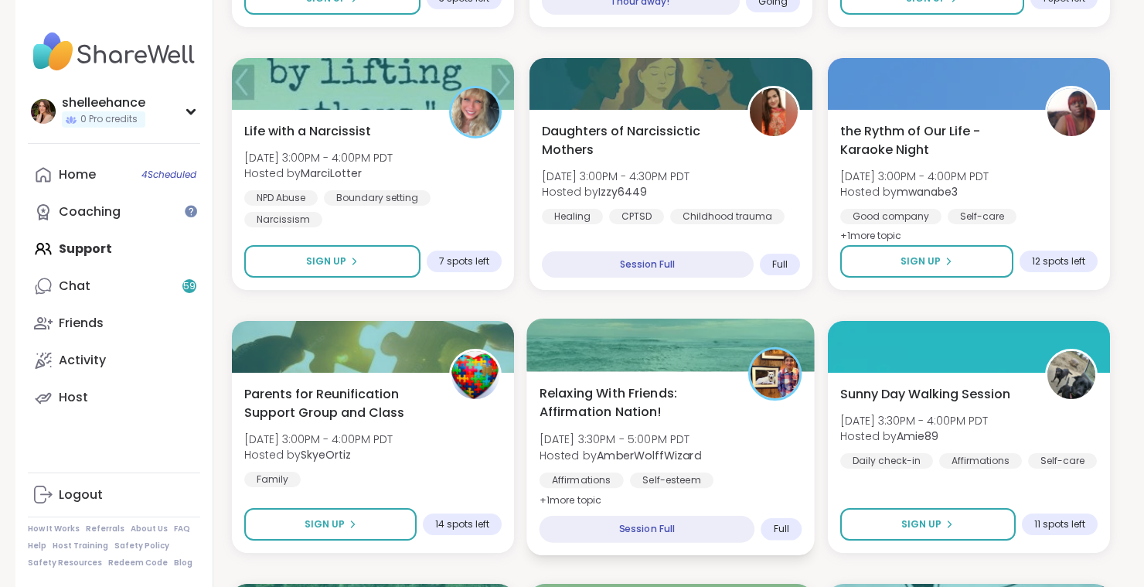
click at [749, 421] on div "Relaxing With Friends: Affirmation Nation! Mon, Sep 15 | 3:30PM - 5:00PM PDT Ho…" at bounding box center [671, 446] width 263 height 126
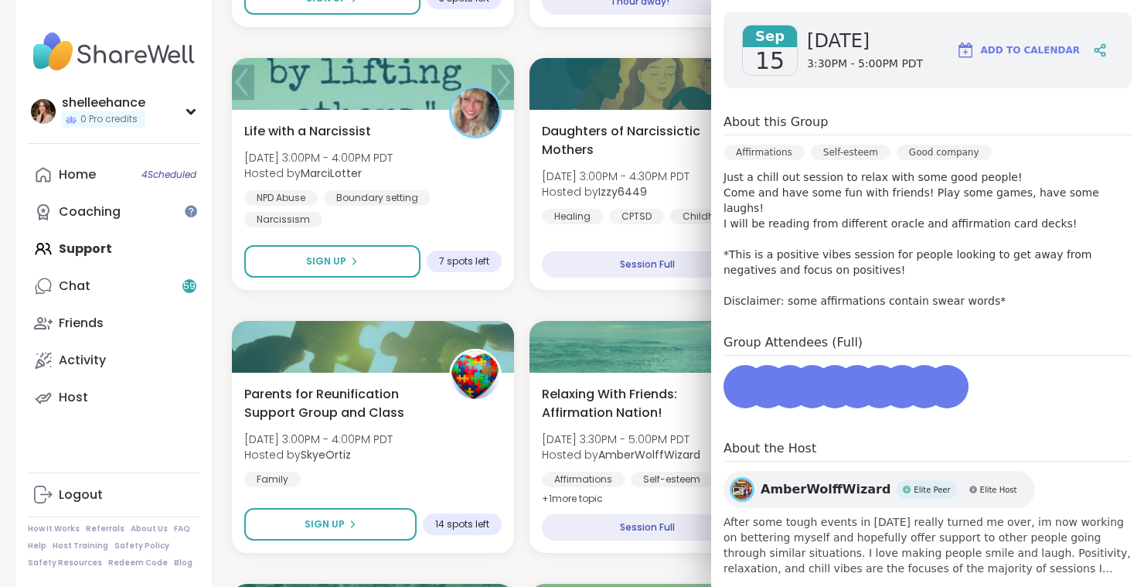
scroll to position [234, 0]
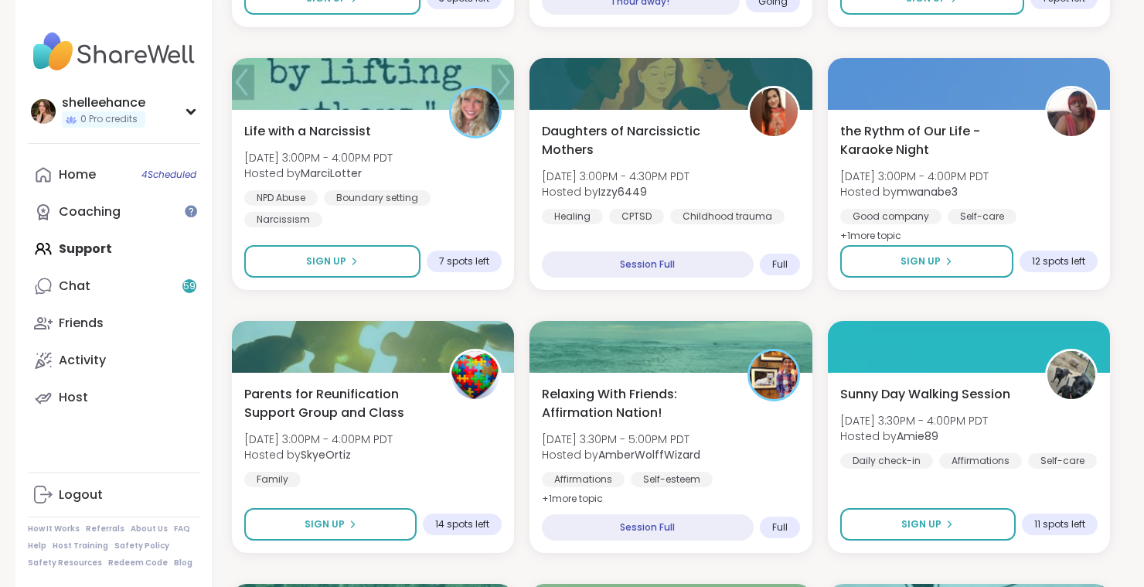
click at [654, 296] on div "Quiet Body Doubling For Productivity - Monday Mon, Sep 15 | 11:00AM - 12:30PM P…" at bounding box center [671, 568] width 878 height 3124
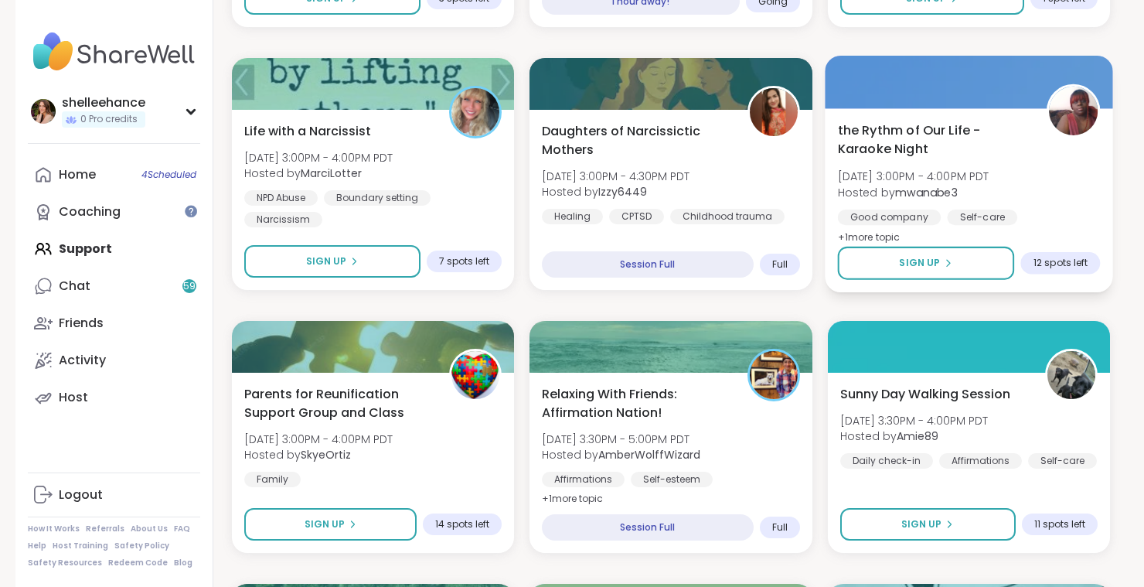
click at [1095, 194] on div "the Rythm of Our Life - Karaoke Night Mon, Sep 15 | 3:00PM - 4:00PM PDT Hosted …" at bounding box center [968, 184] width 263 height 126
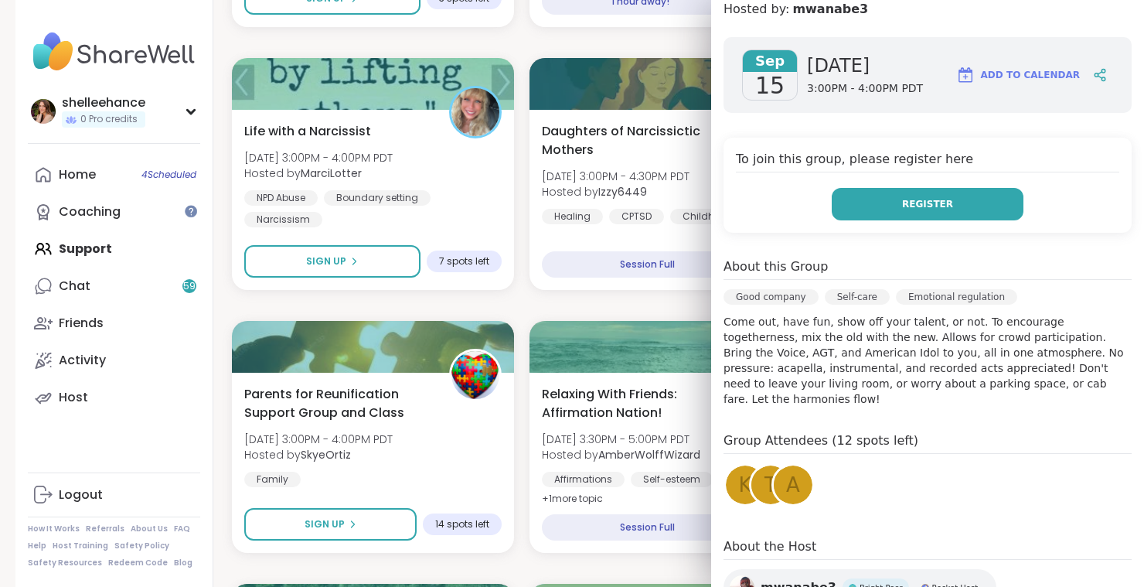
scroll to position [227, 0]
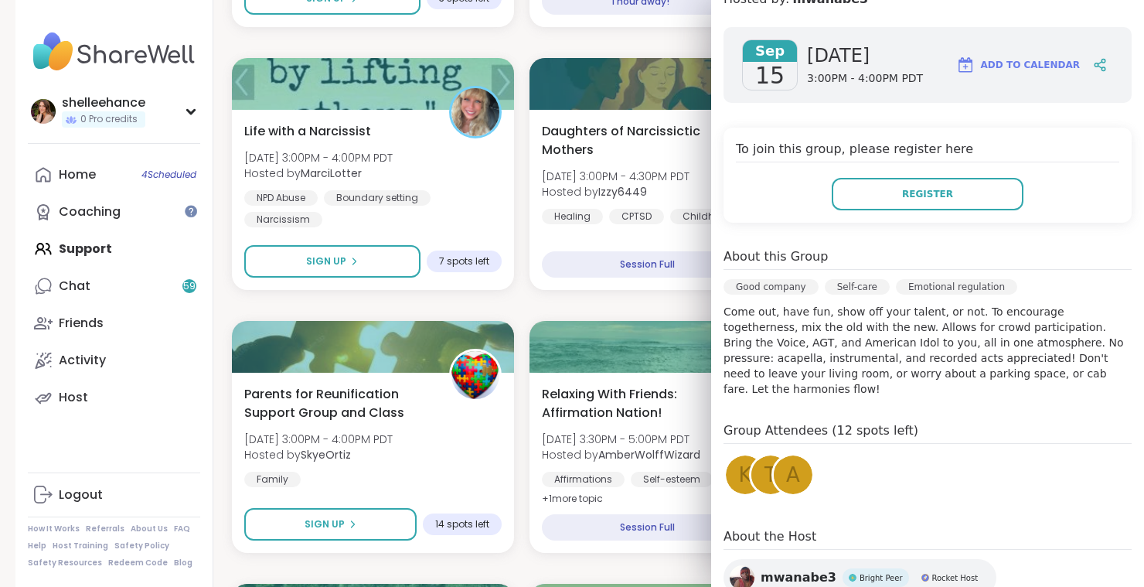
click at [672, 299] on div "Quiet Body Doubling For Productivity - Monday Mon, Sep 15 | 11:00AM - 12:30PM P…" at bounding box center [671, 568] width 878 height 3124
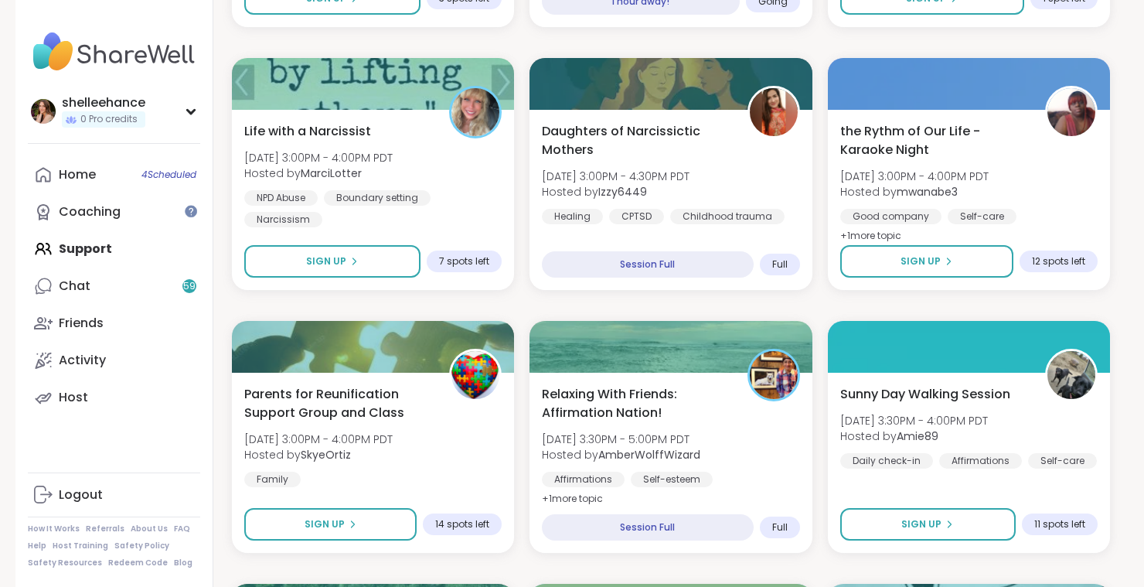
scroll to position [1365, 0]
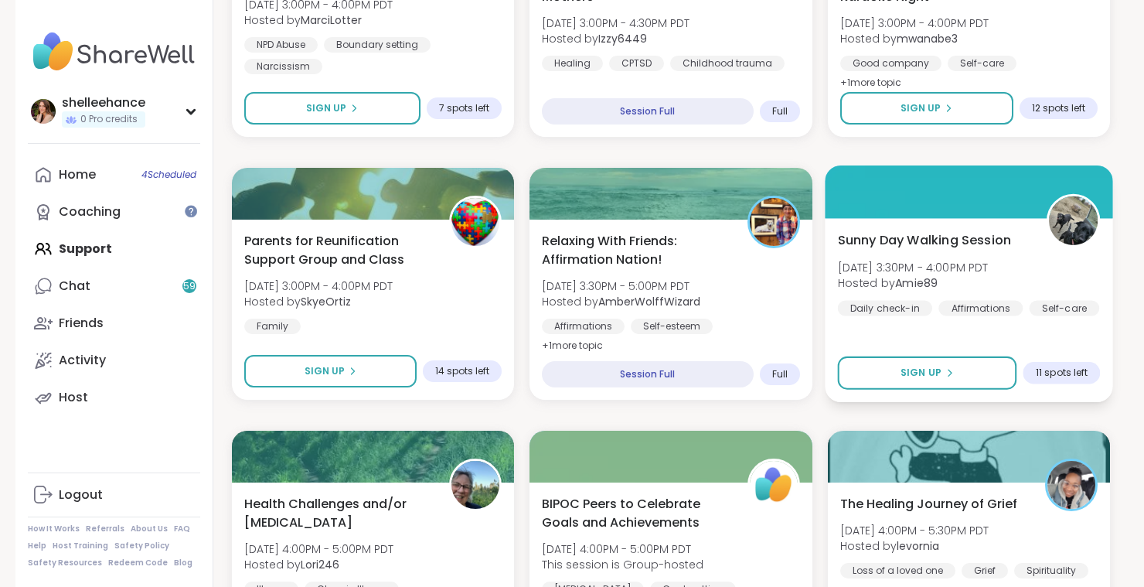
click at [1082, 355] on div "Sunny Day Walking Session Mon, Sep 15 | 3:30PM - 4:00PM PDT Hosted by Amie89 Da…" at bounding box center [969, 310] width 288 height 184
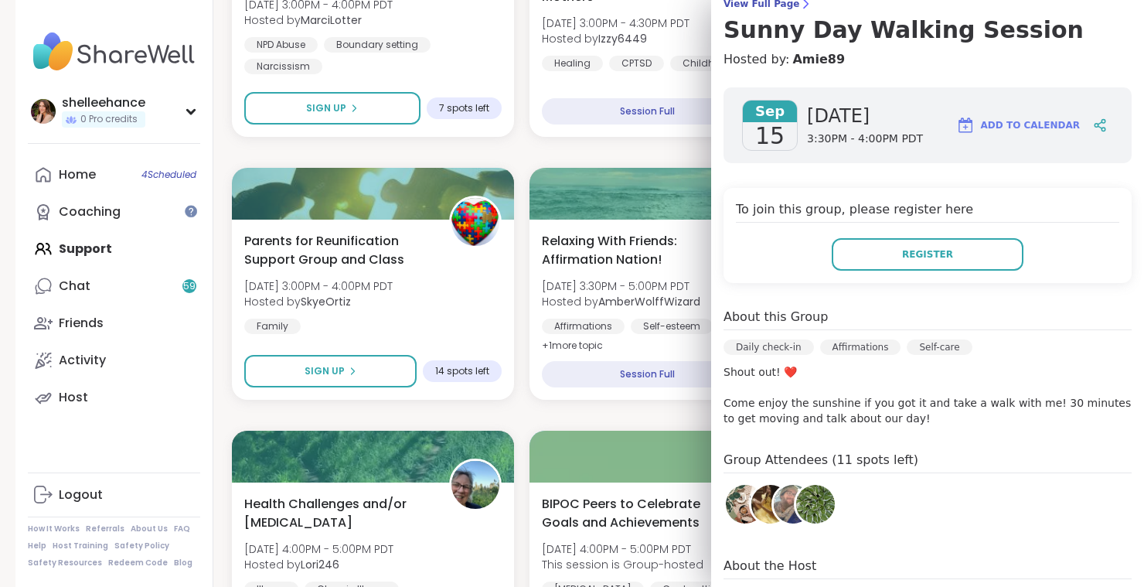
scroll to position [137, 0]
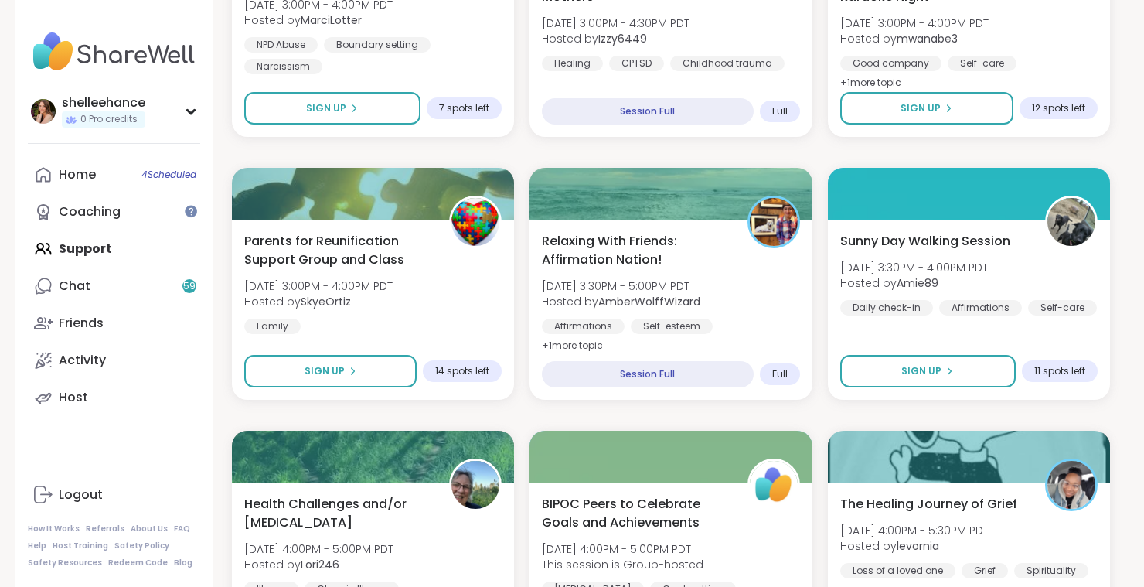
click at [680, 420] on div "Quiet Body Doubling For Productivity - Monday Mon, Sep 15 | 11:00AM - 12:30PM P…" at bounding box center [671, 415] width 878 height 3124
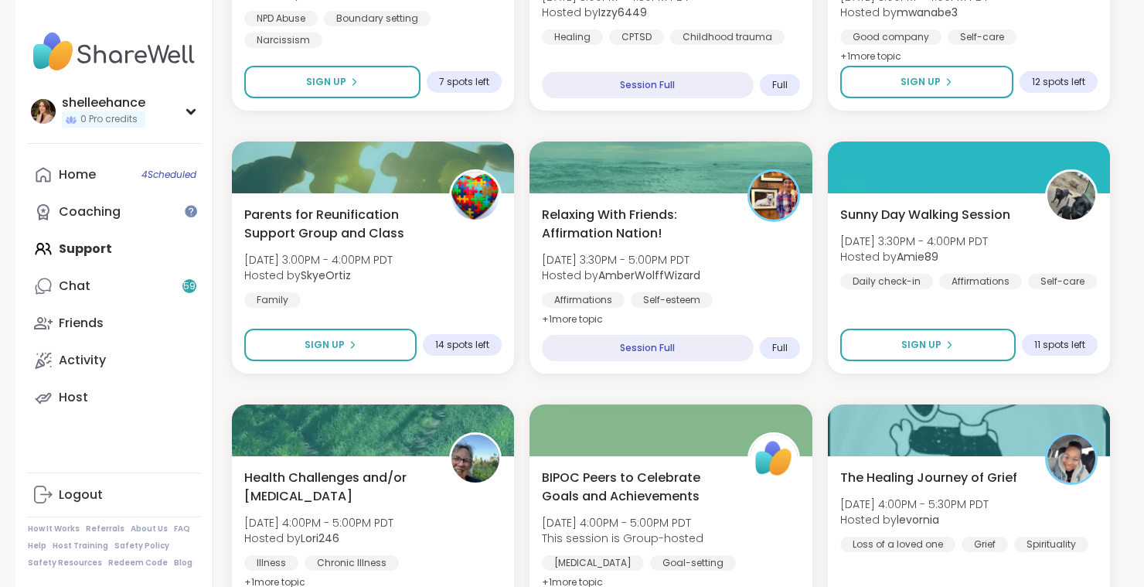
scroll to position [1300, 0]
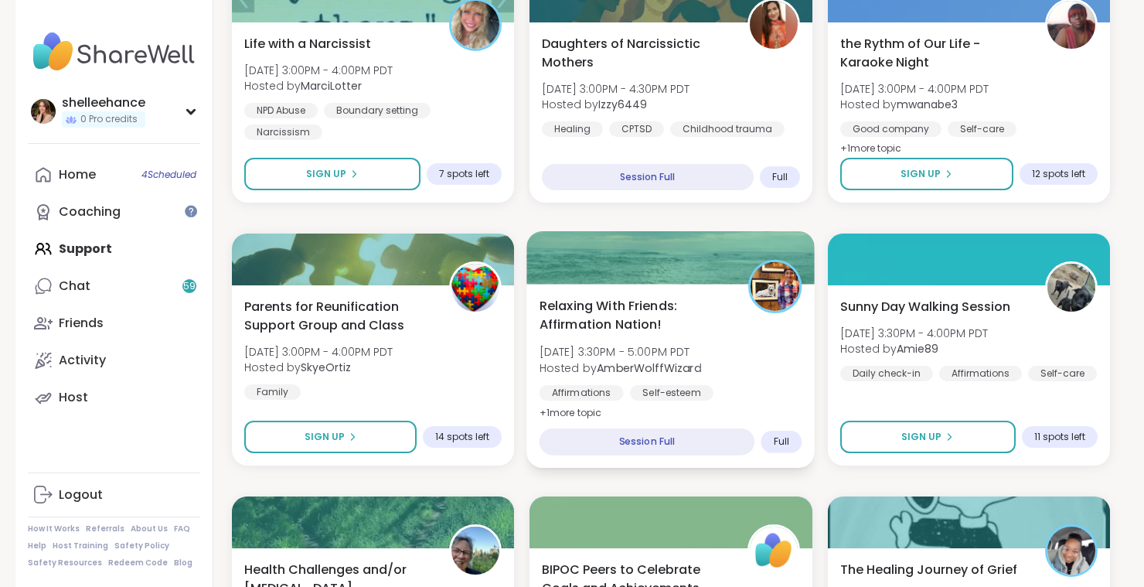
click at [752, 401] on div "Affirmations Self-esteem Good company" at bounding box center [671, 404] width 263 height 38
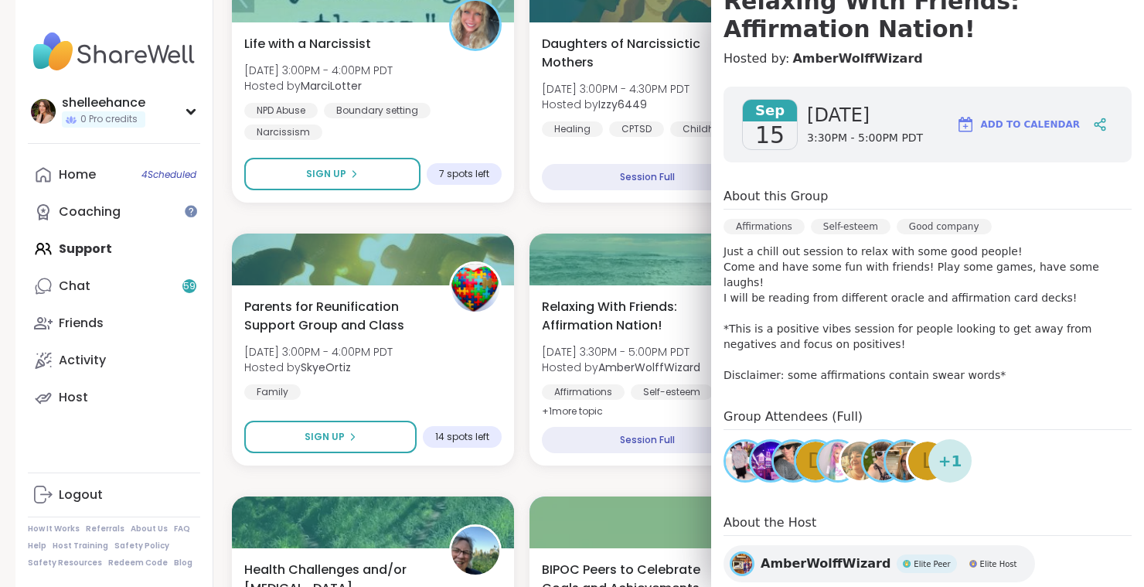
scroll to position [214, 0]
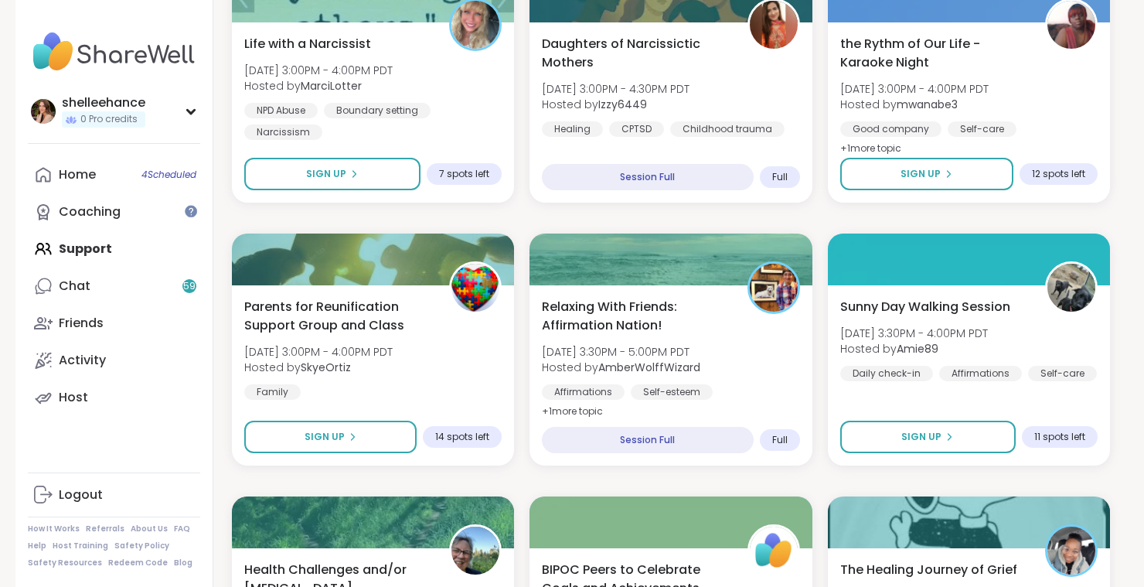
click at [680, 478] on div "Quiet Body Doubling For Productivity - Monday Mon, Sep 15 | 11:00AM - 12:30PM P…" at bounding box center [671, 481] width 878 height 3124
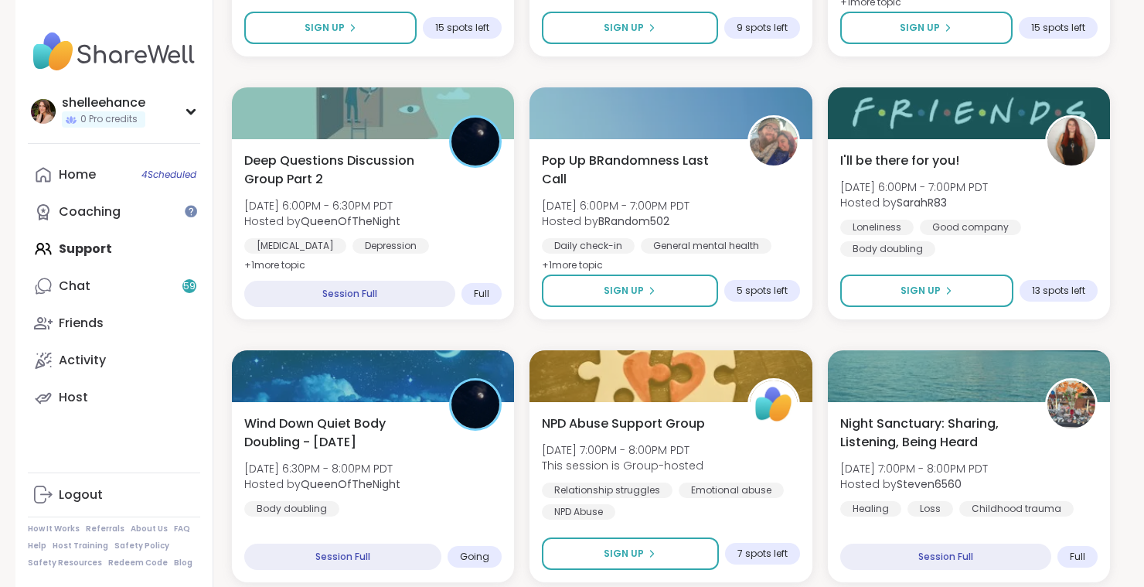
scroll to position [2819, 0]
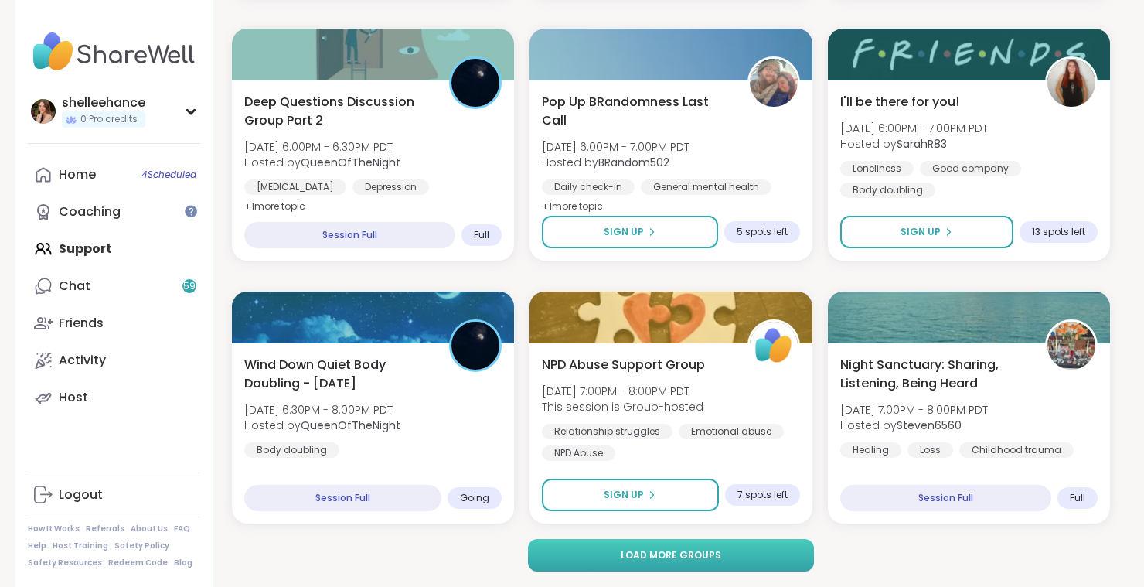
click at [747, 558] on button "Load more groups" at bounding box center [671, 555] width 287 height 32
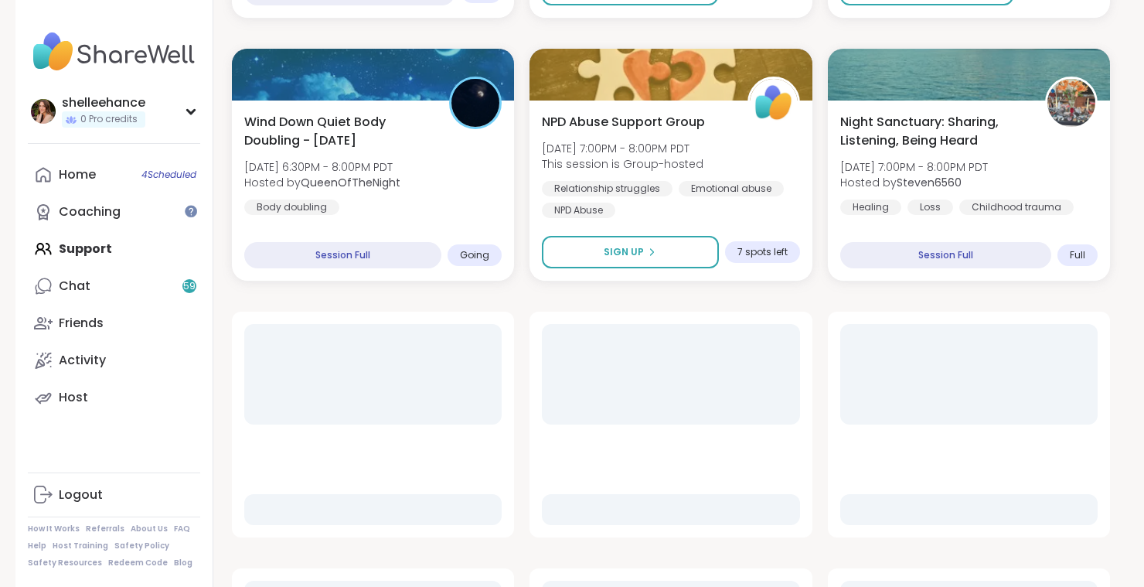
scroll to position [3135, 0]
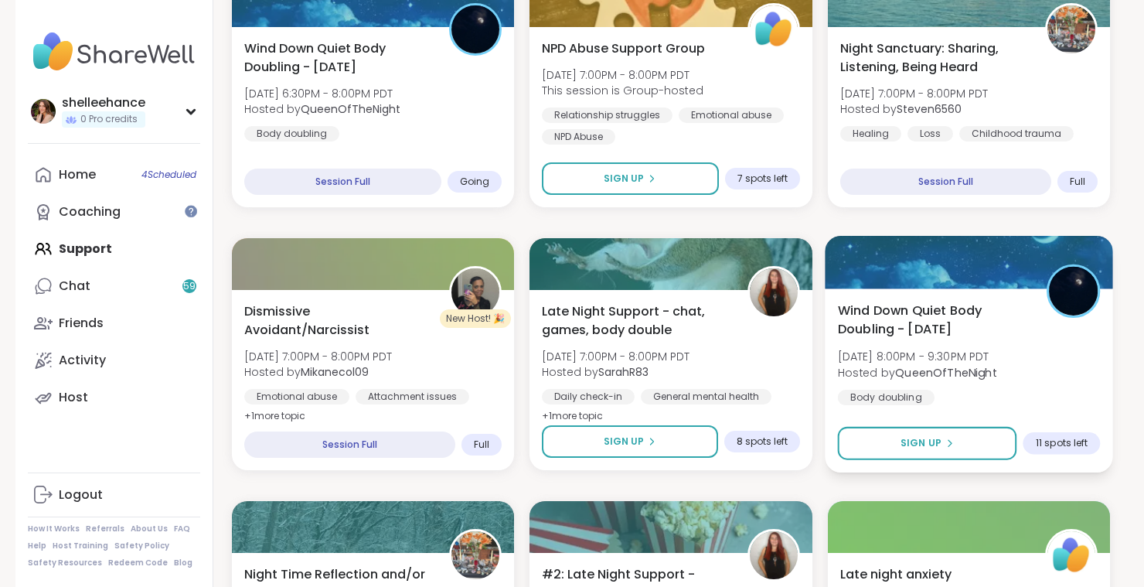
click at [842, 462] on div "Wind Down Quiet Body Doubling - Monday Mon, Sep 15 | 8:00PM - 9:30PM PDT Hosted…" at bounding box center [969, 380] width 288 height 184
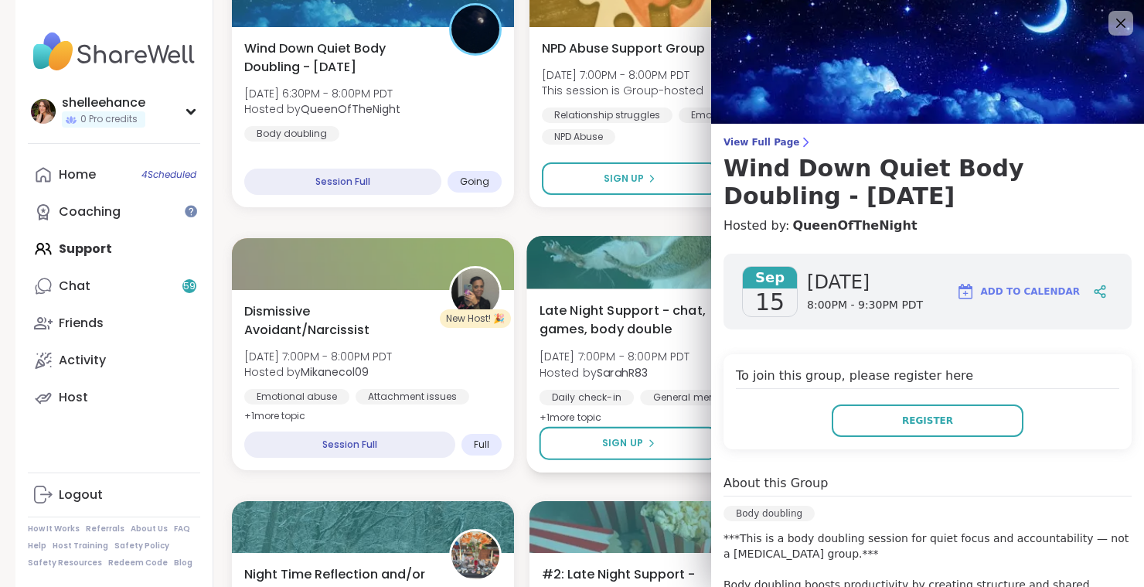
click at [922, 433] on button "Register" at bounding box center [928, 420] width 192 height 32
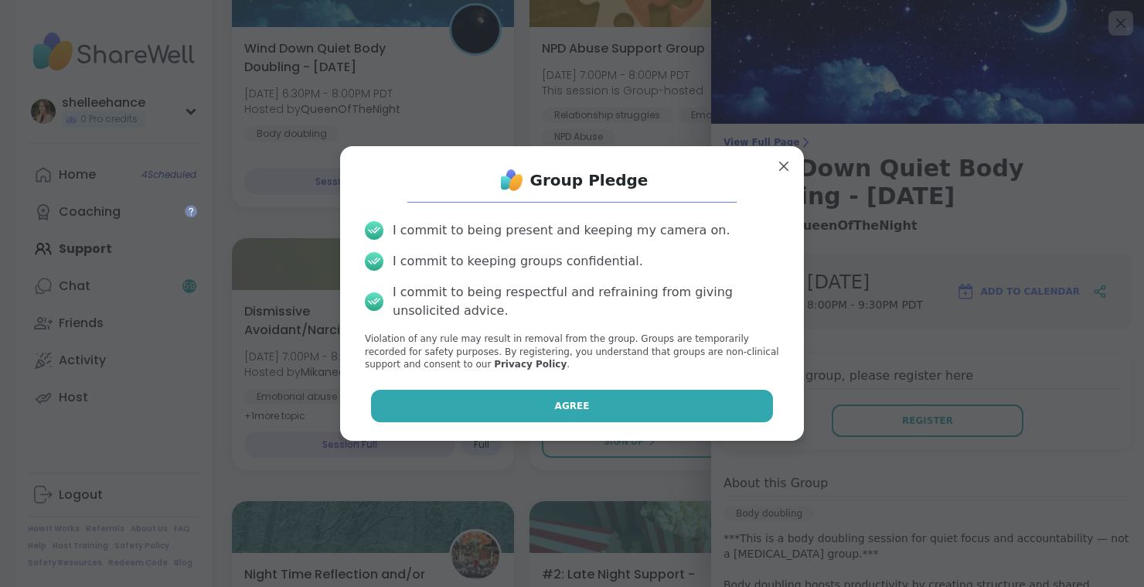
click at [531, 393] on button "Agree" at bounding box center [572, 406] width 403 height 32
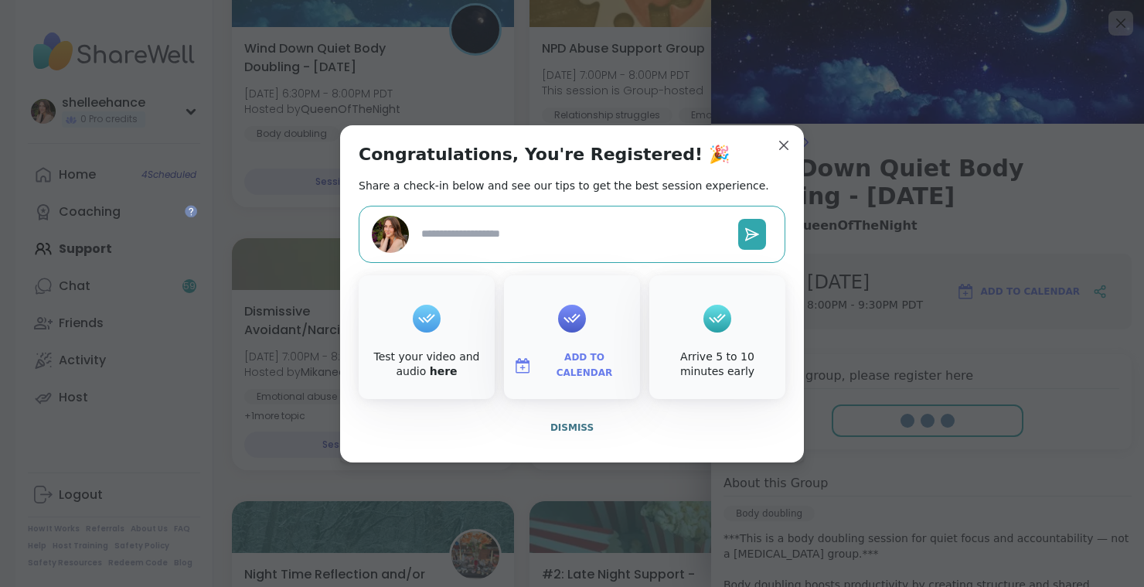
type textarea "*"
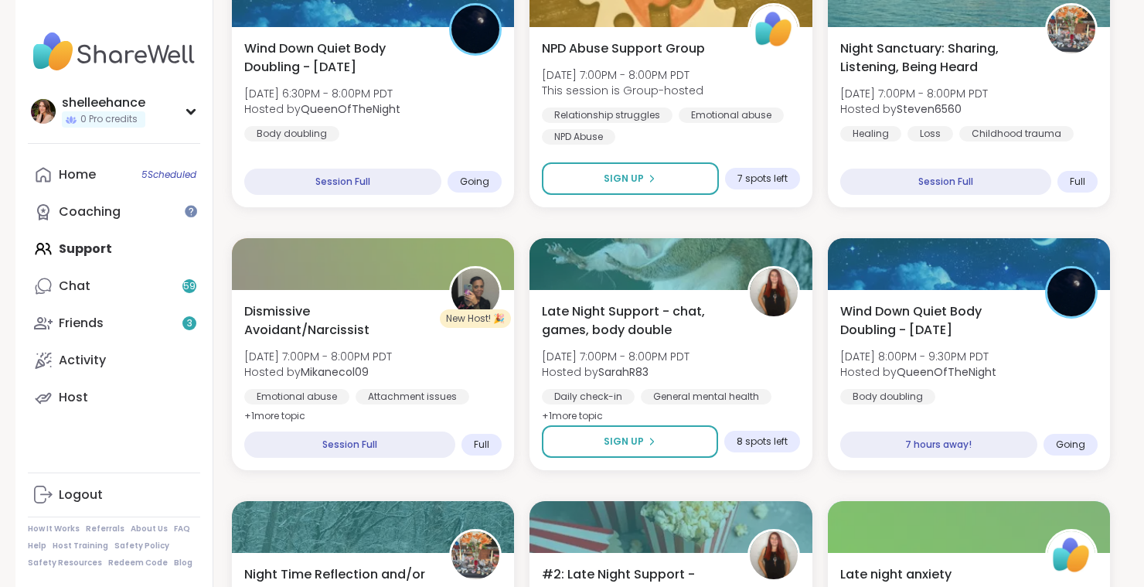
click at [513, 482] on div "Quiet Body Doubling For Productivity - Monday Mon, Sep 15 | 11:00AM - 12:30PM P…" at bounding box center [671, 223] width 878 height 6278
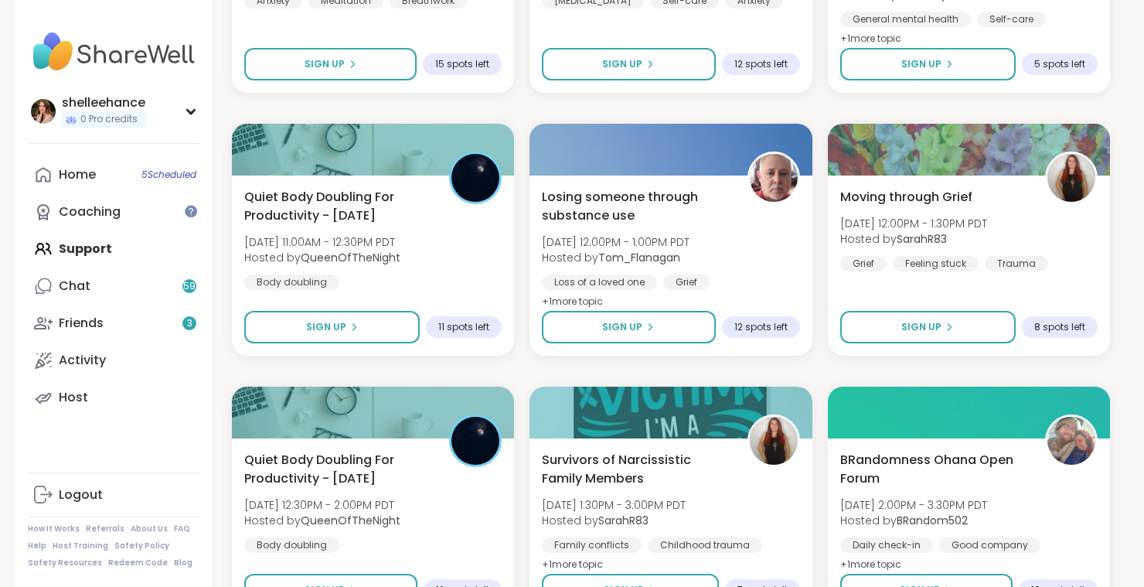
scroll to position [5974, 0]
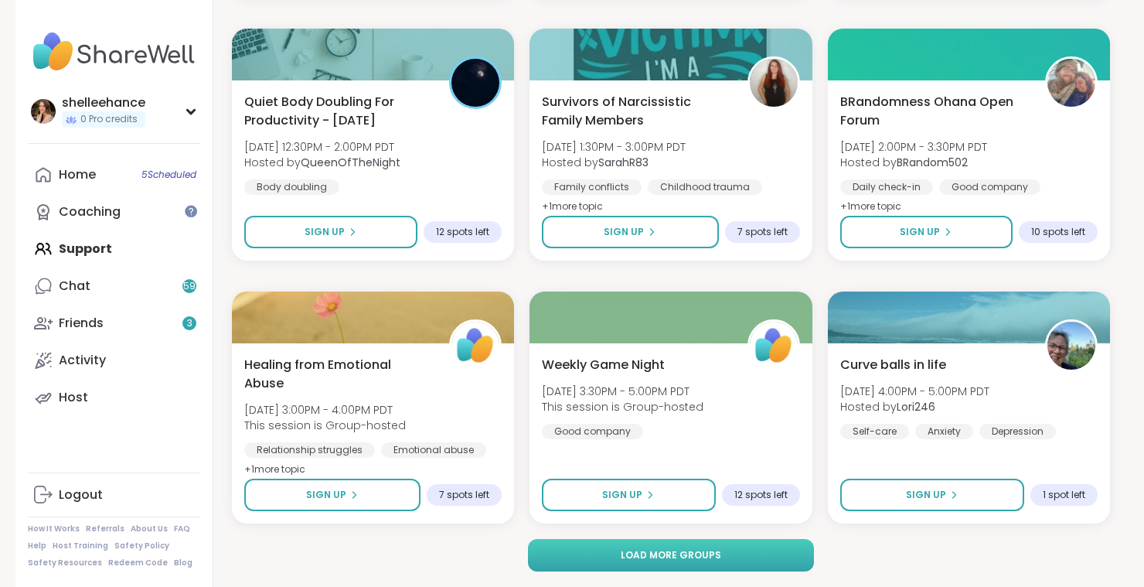
click at [771, 552] on button "Load more groups" at bounding box center [671, 555] width 287 height 32
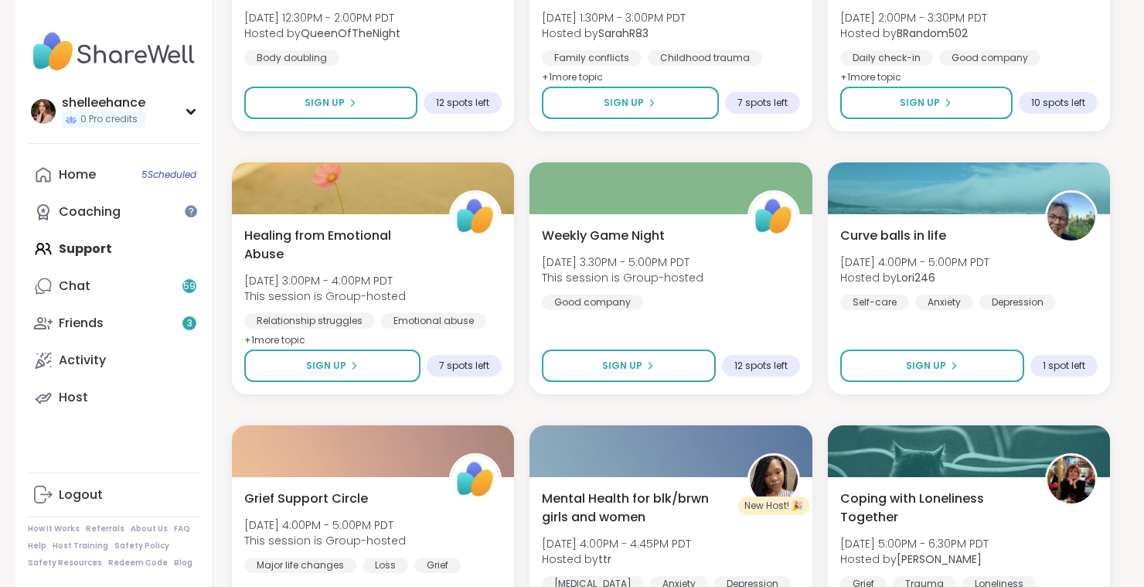
scroll to position [6097, 0]
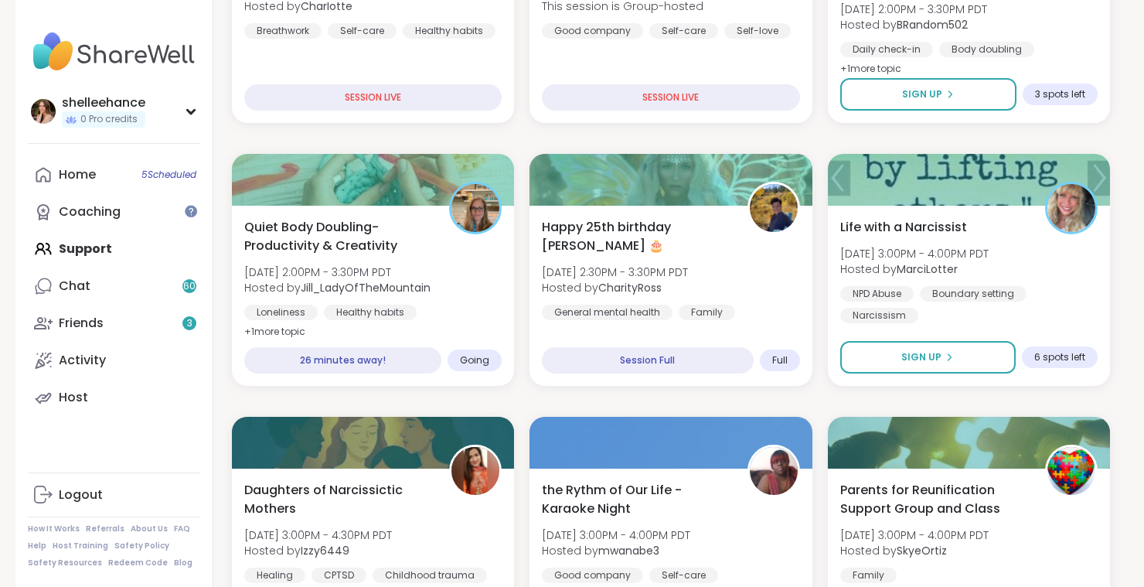
scroll to position [898, 0]
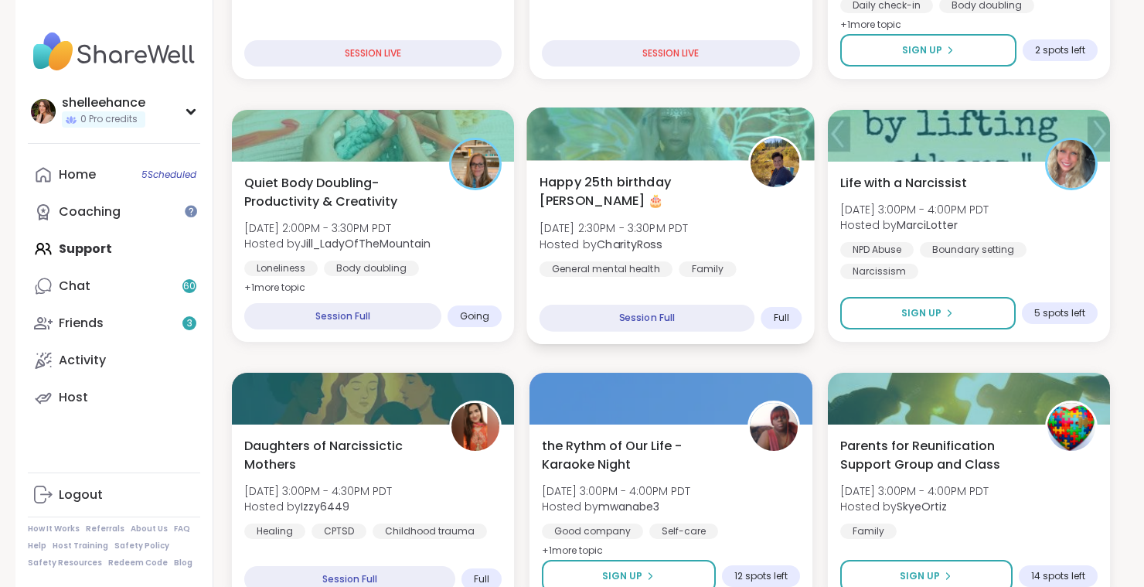
click at [762, 267] on div "Happy 25th birthday Lyssa 🎂 Mon, Sep 15 | 2:30PM - 3:30PM PDT Hosted by Charity…" at bounding box center [671, 252] width 288 height 184
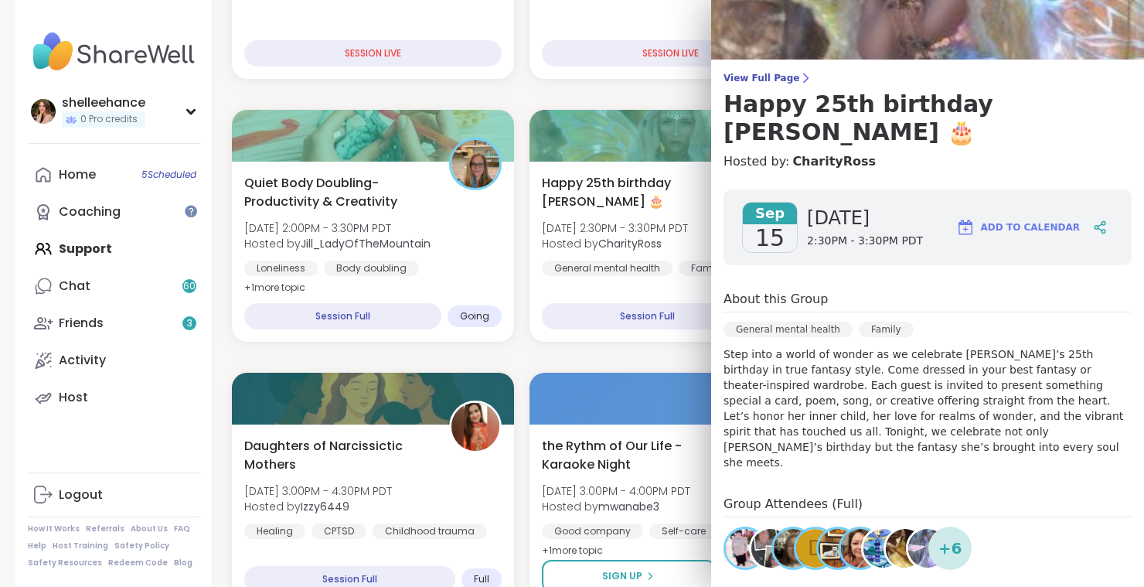
scroll to position [88, 0]
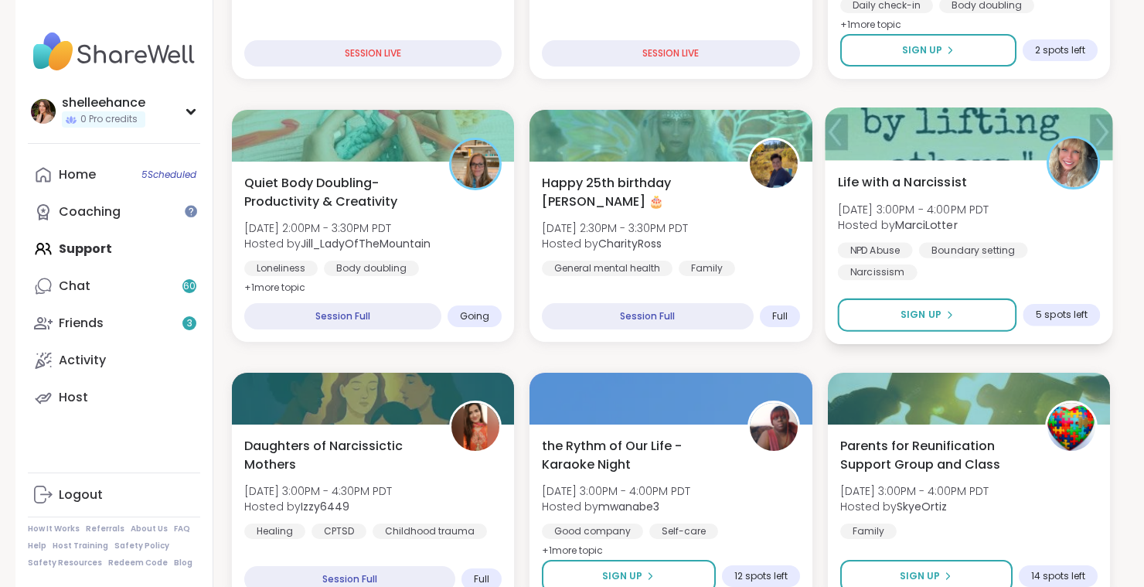
scroll to position [1999, 0]
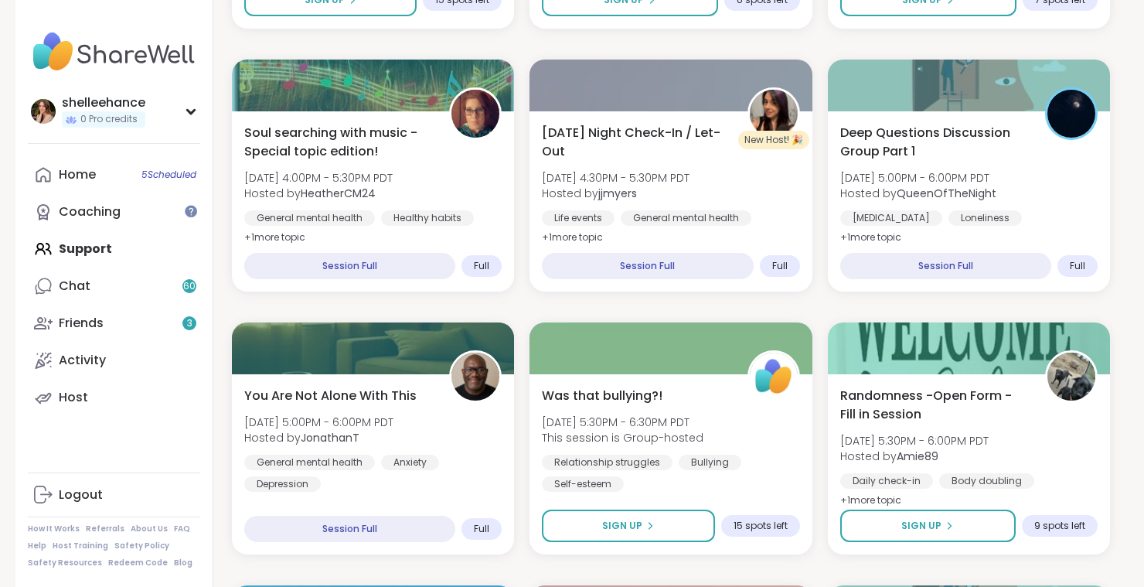
click at [1081, 217] on div "Self-Improvement Loneliness Depression" at bounding box center [968, 230] width 263 height 38
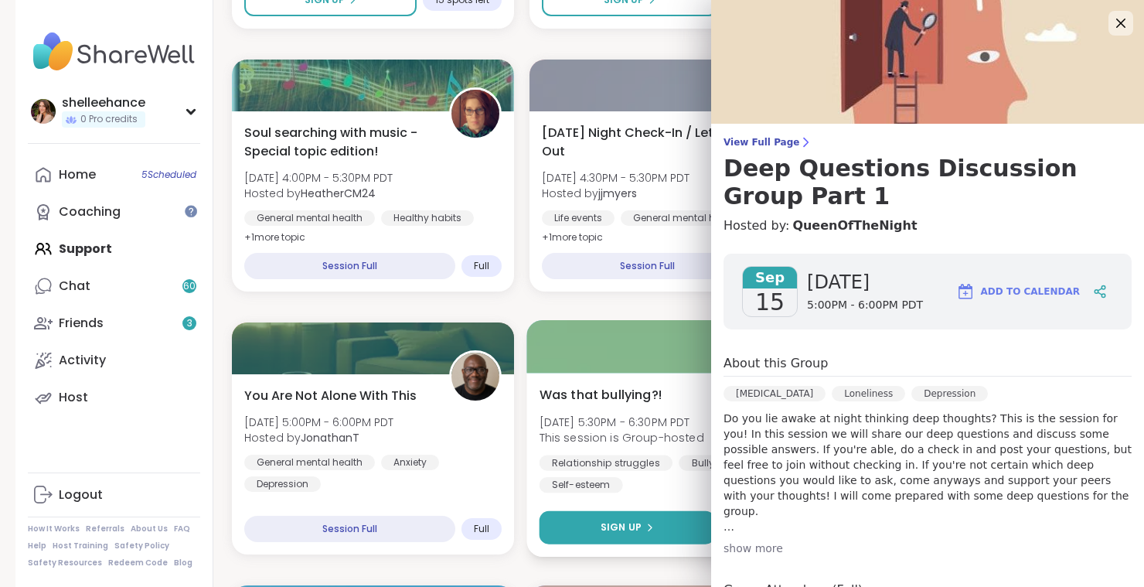
scroll to position [176, 0]
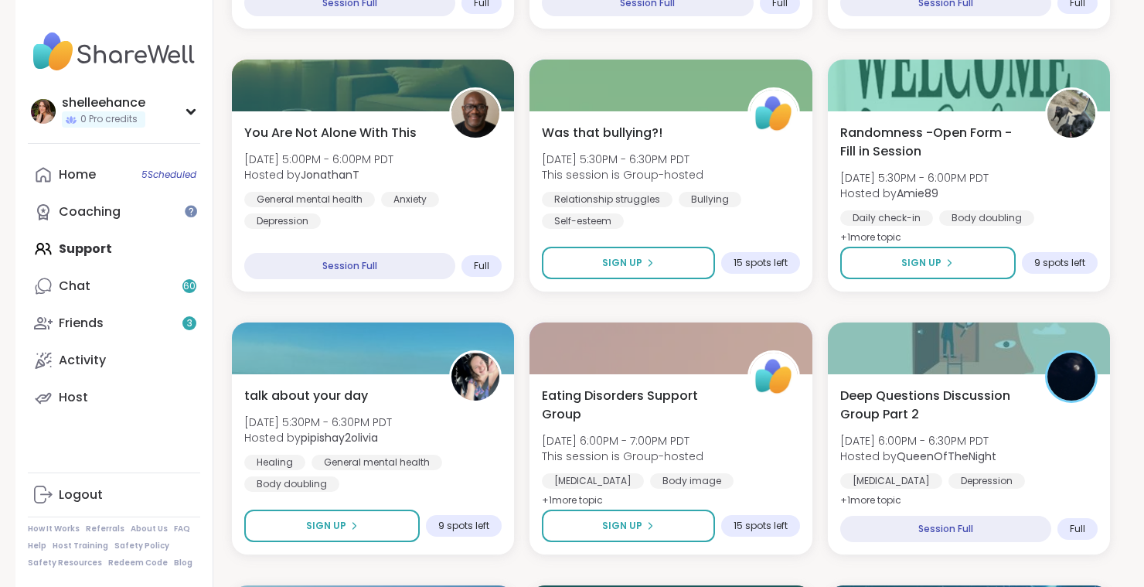
scroll to position [2276, 0]
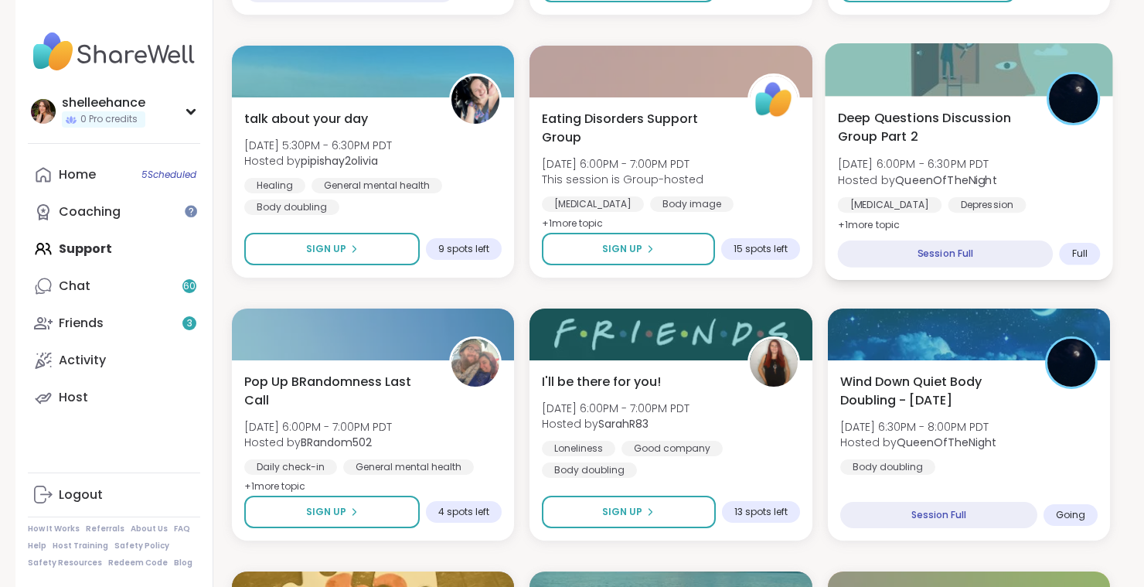
click at [1085, 203] on div "Self-Improvement Depression Loneliness" at bounding box center [968, 216] width 263 height 38
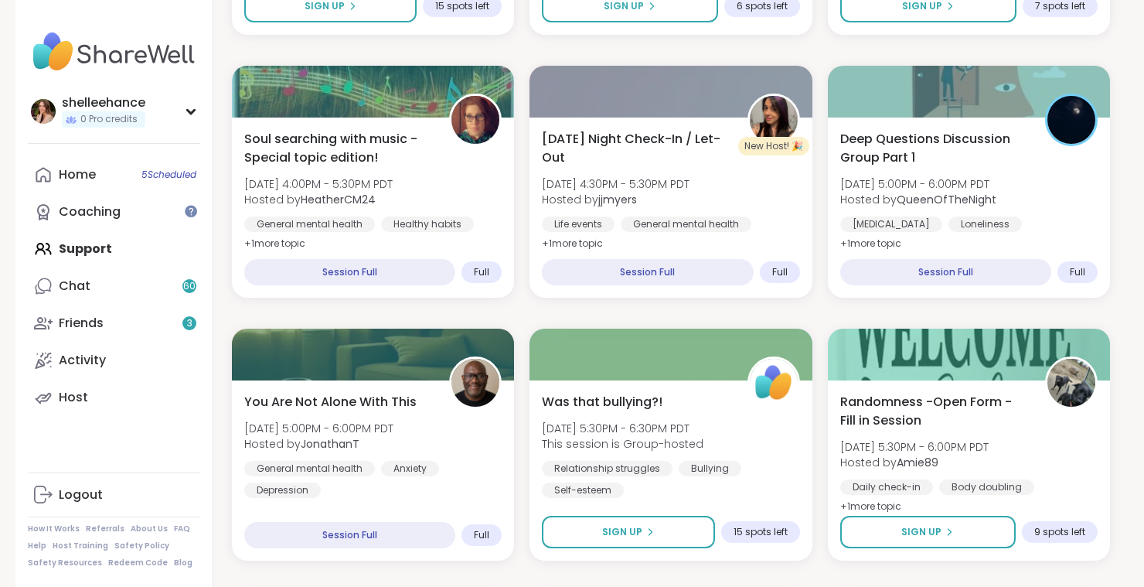
scroll to position [1699, 0]
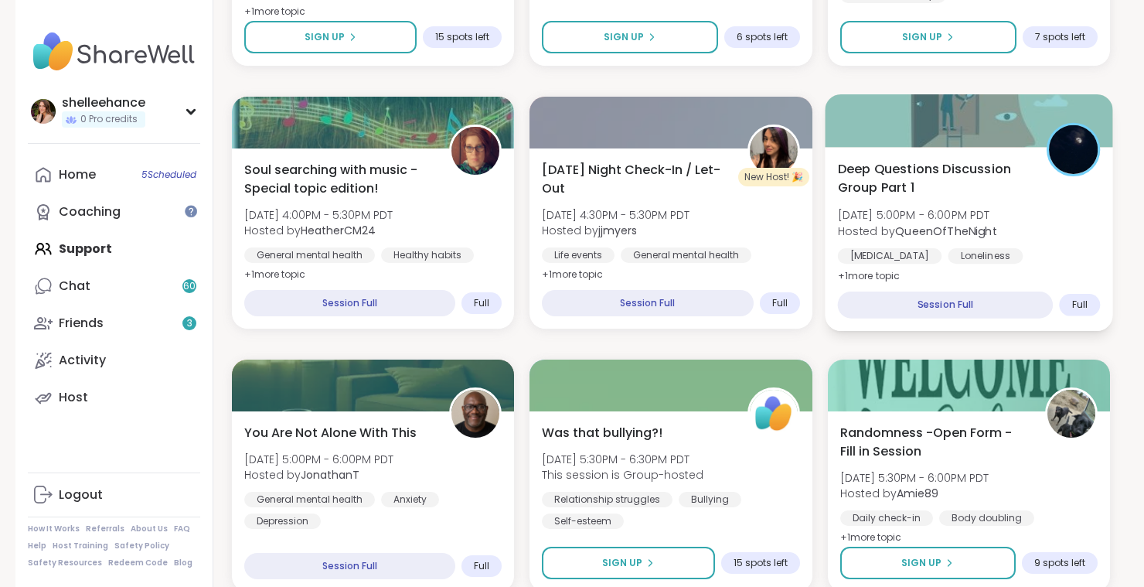
click at [1054, 220] on div "Deep Questions Discussion Group Part 1 Mon, Sep 15 | 5:00PM - 6:00PM PDT Hosted…" at bounding box center [968, 222] width 263 height 126
click at [1054, 220] on h4 "Hosted by: QueenOfTheNight" at bounding box center [935, 225] width 393 height 19
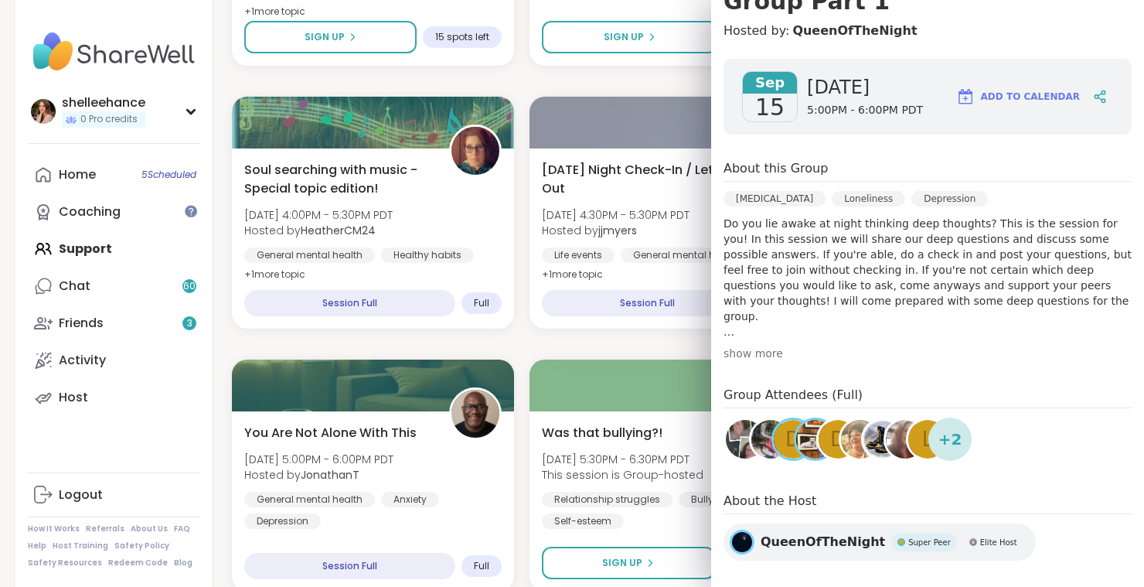
scroll to position [199, 0]
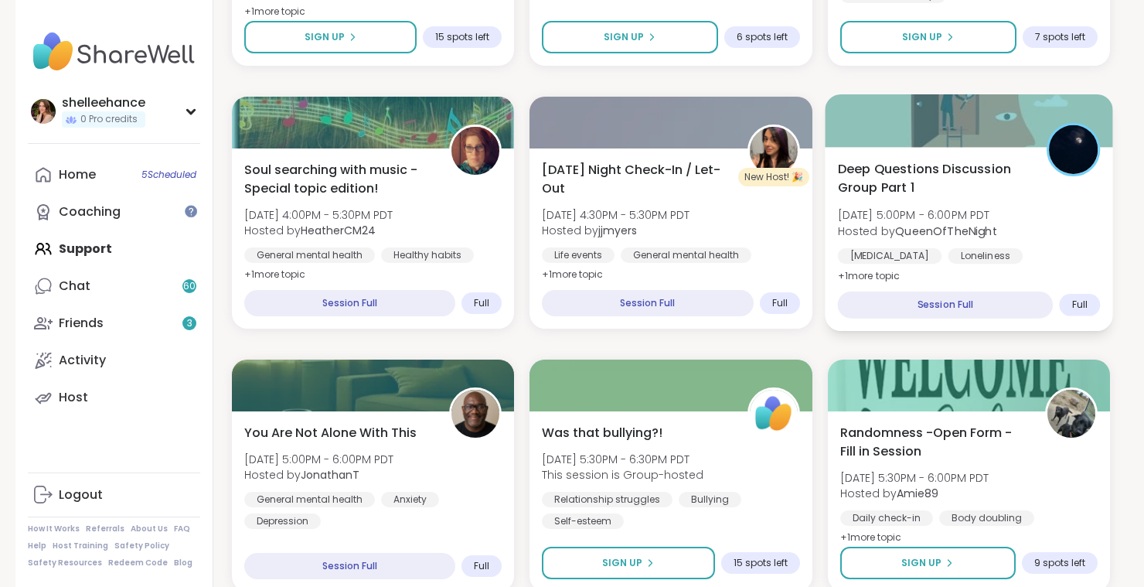
click at [1080, 249] on div "Self-Improvement Loneliness Depression" at bounding box center [968, 267] width 263 height 38
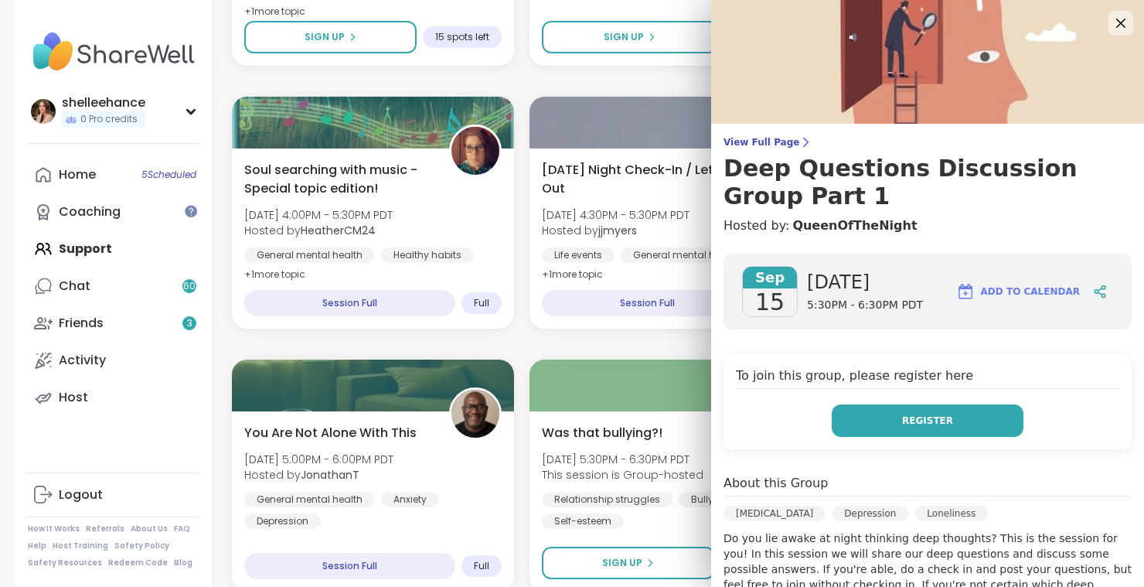
click at [927, 430] on button "Register" at bounding box center [928, 420] width 192 height 32
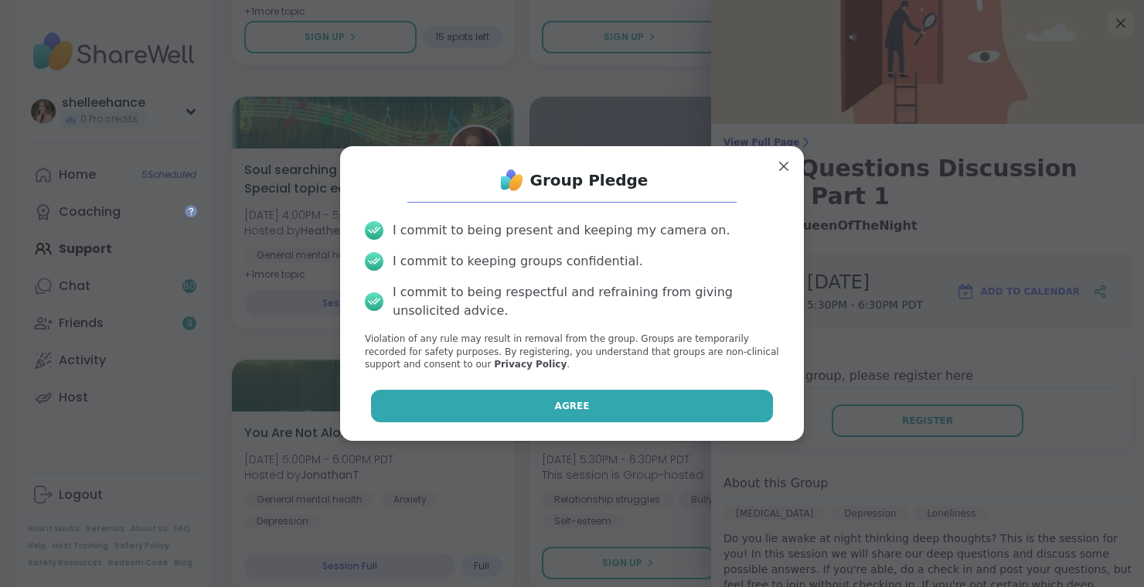
click at [523, 406] on button "Agree" at bounding box center [572, 406] width 403 height 32
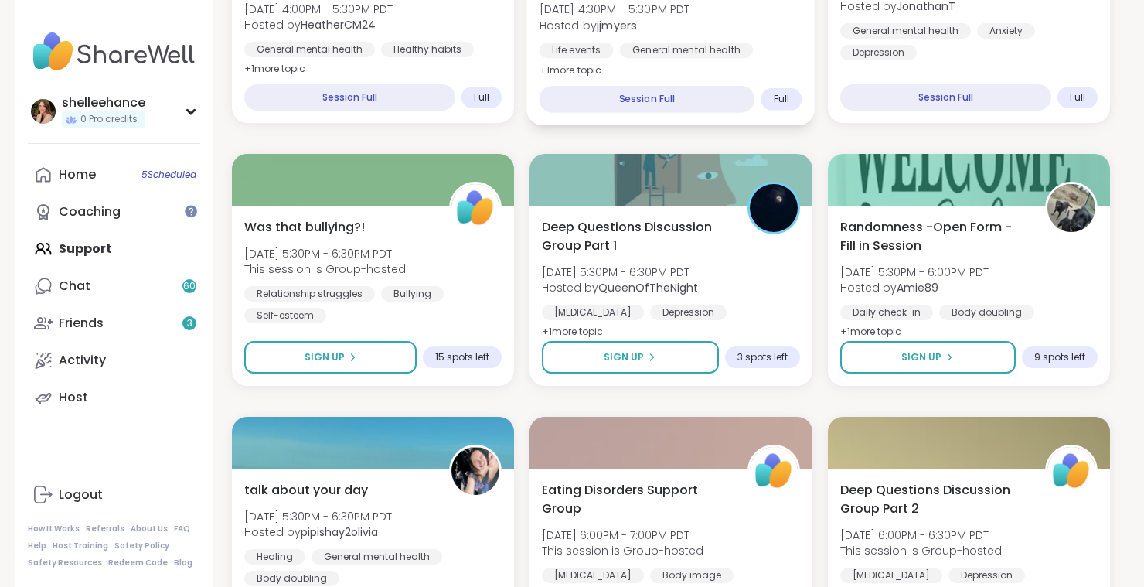
scroll to position [1907, 0]
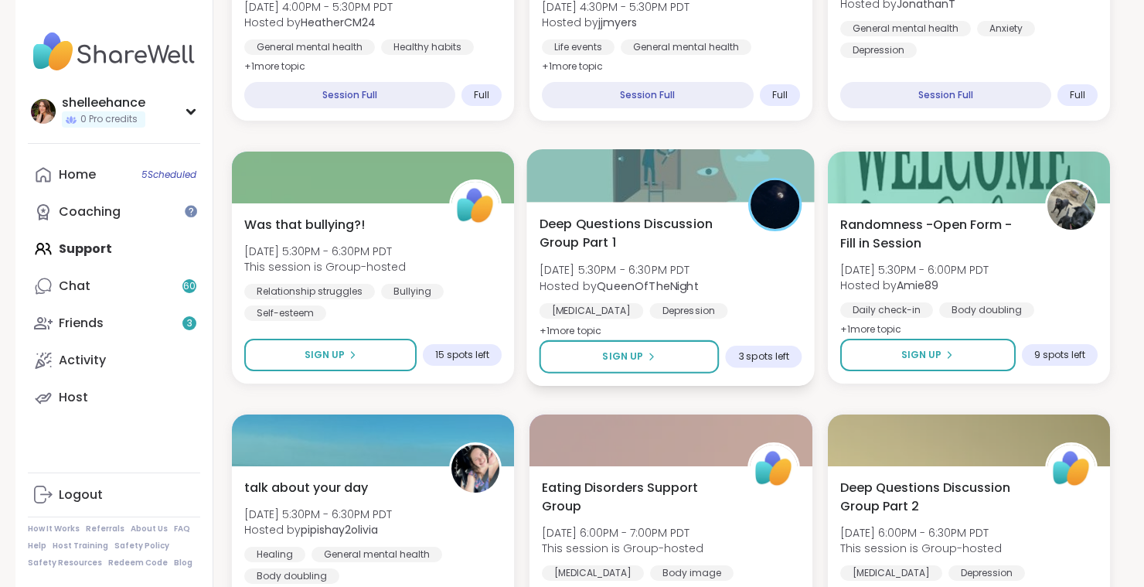
click at [684, 254] on div "Deep Questions Discussion Group Part 1 Mon, Sep 15 | 5:30PM - 6:30PM PDT Hosted…" at bounding box center [671, 277] width 263 height 126
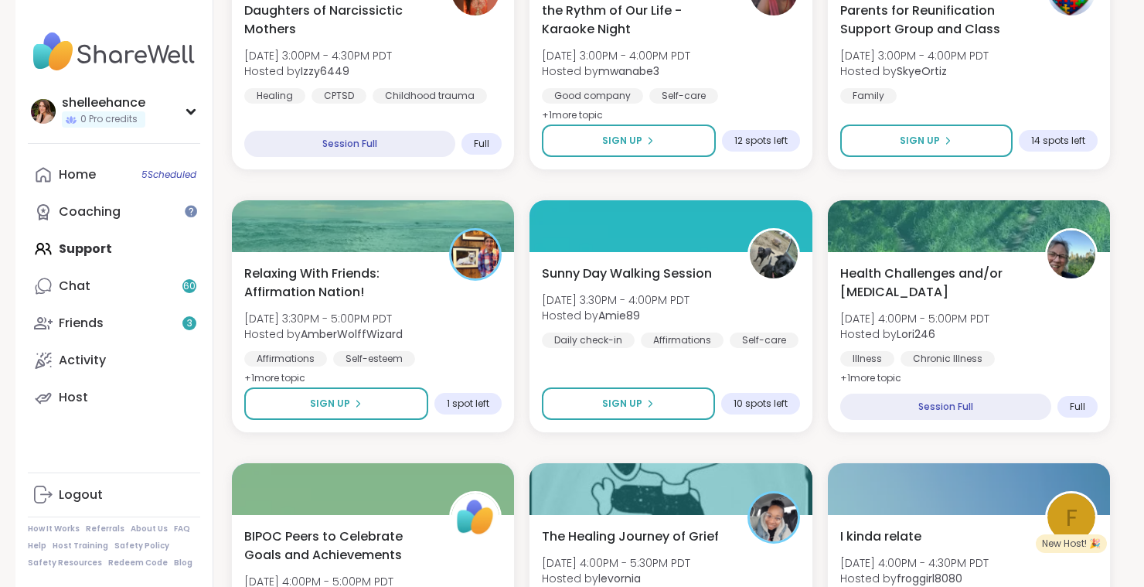
scroll to position [1004, 0]
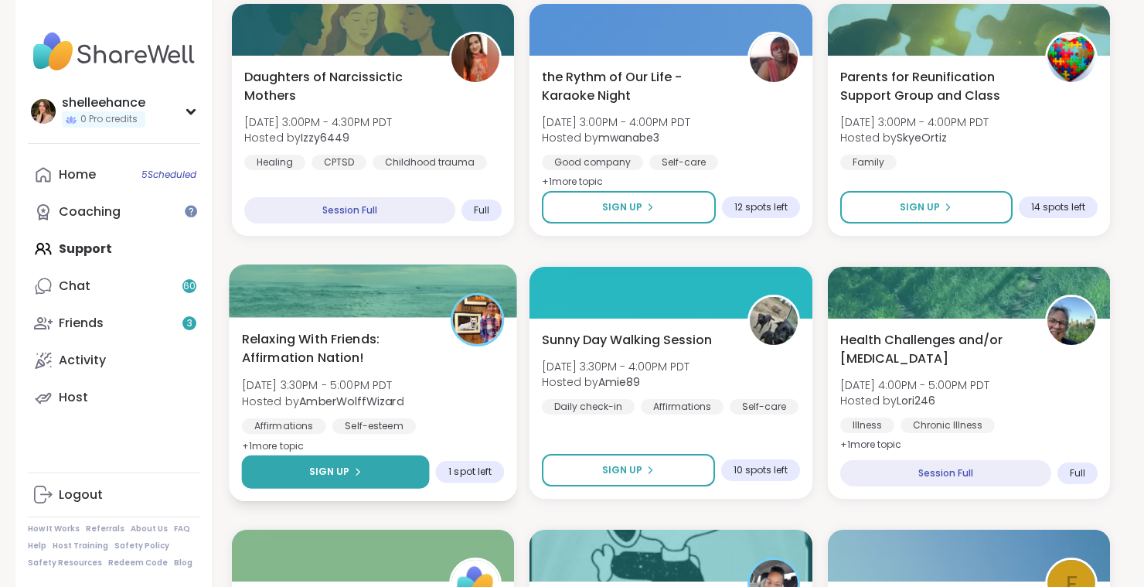
click at [288, 484] on button "Sign Up" at bounding box center [336, 471] width 188 height 33
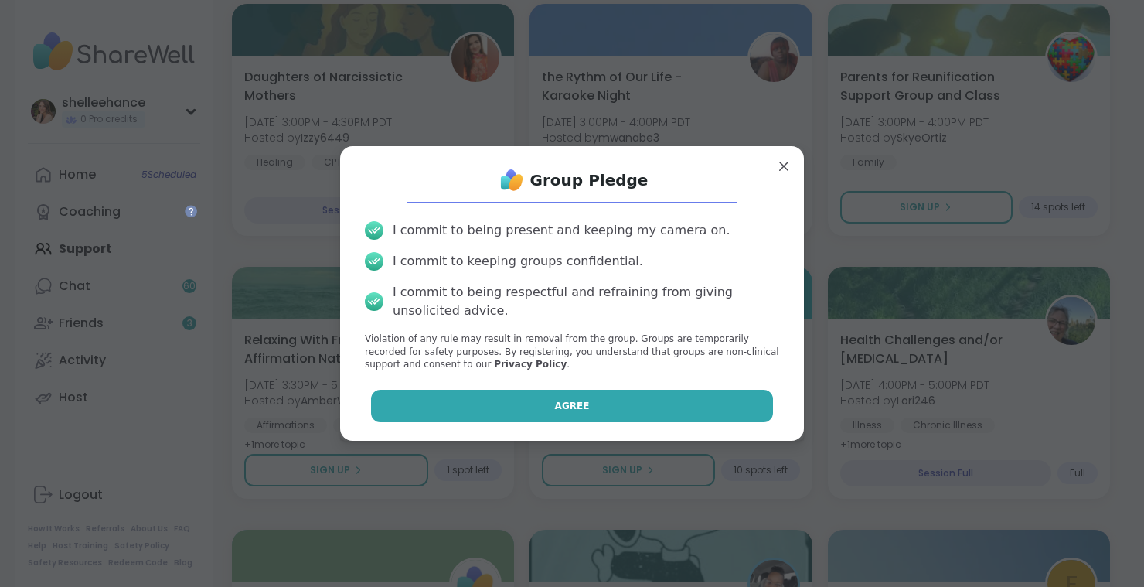
click at [450, 401] on button "Agree" at bounding box center [572, 406] width 403 height 32
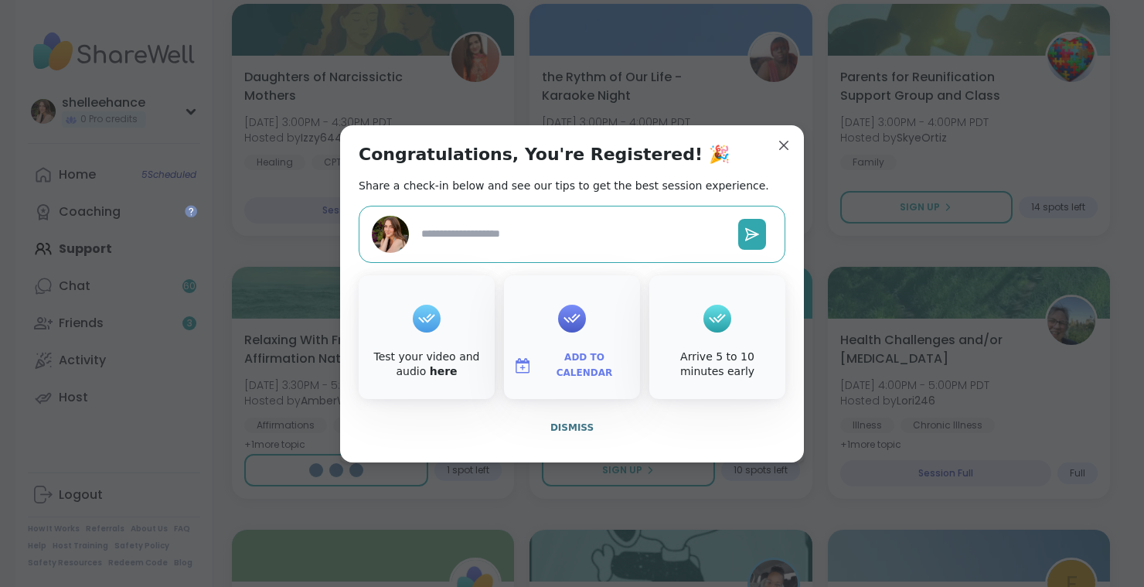
type textarea "*"
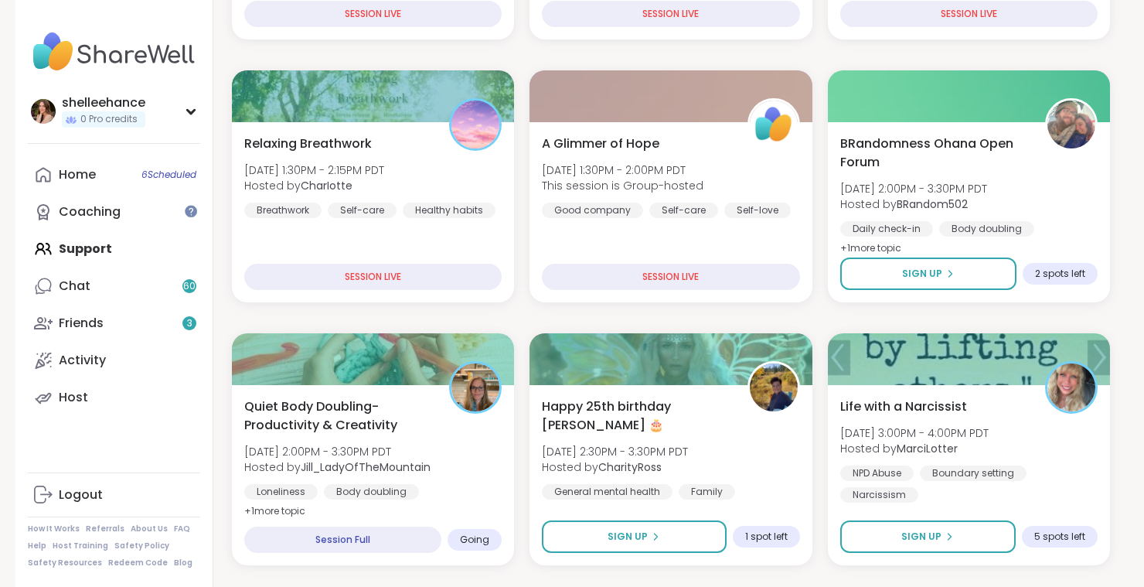
scroll to position [629, 0]
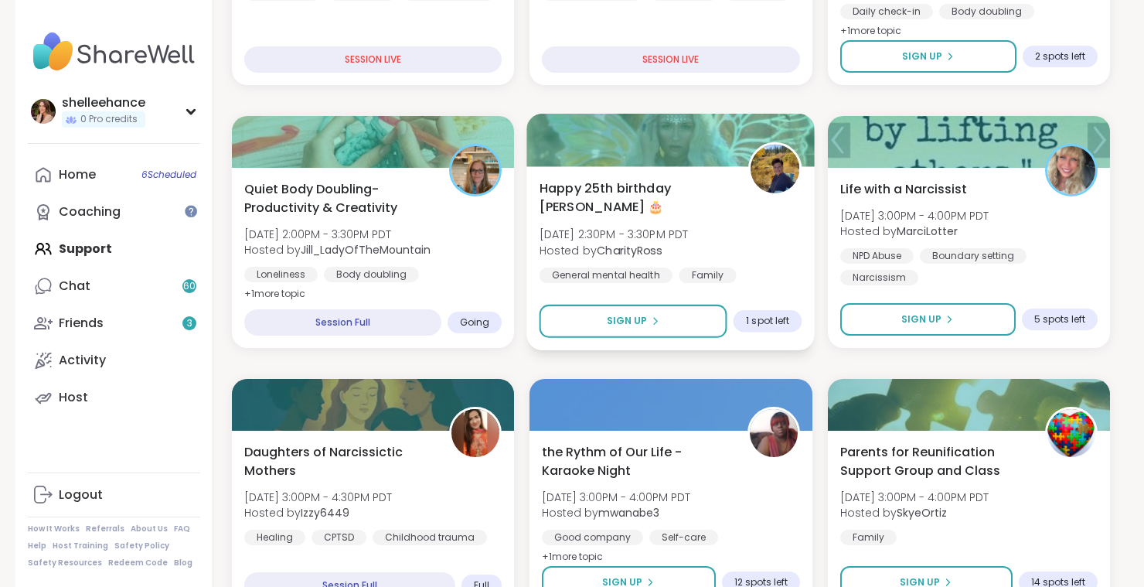
click at [783, 285] on div "Happy 25th birthday Lyssa 🎂 Mon, Sep 15 | 2:30PM - 3:30PM PDT Hosted by Charity…" at bounding box center [671, 258] width 288 height 184
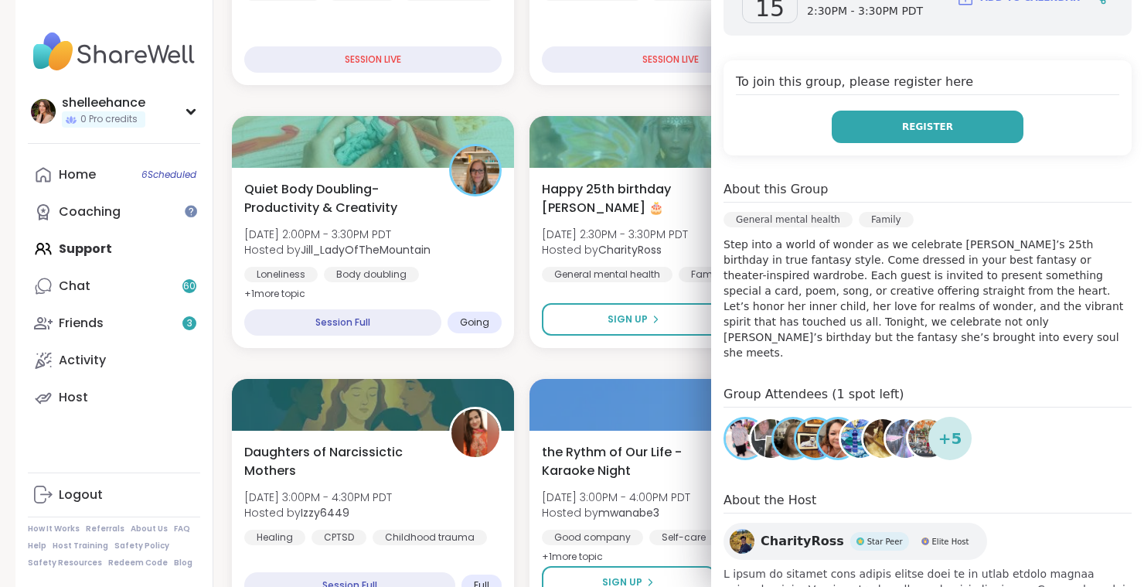
scroll to position [295, 0]
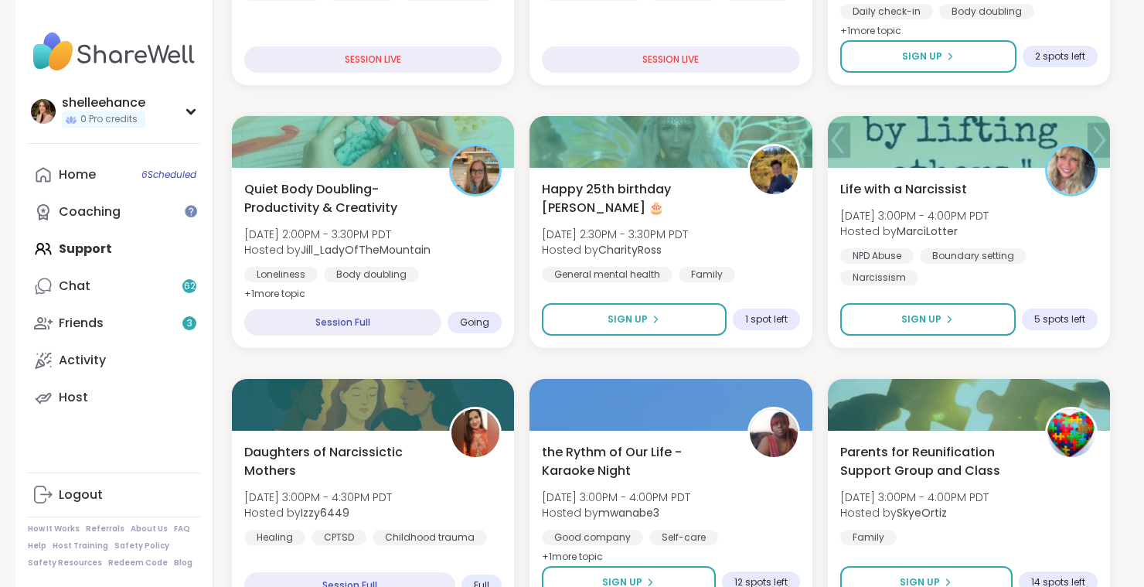
click at [477, 271] on div "Loneliness Body doubling Healthy habits" at bounding box center [373, 287] width 263 height 38
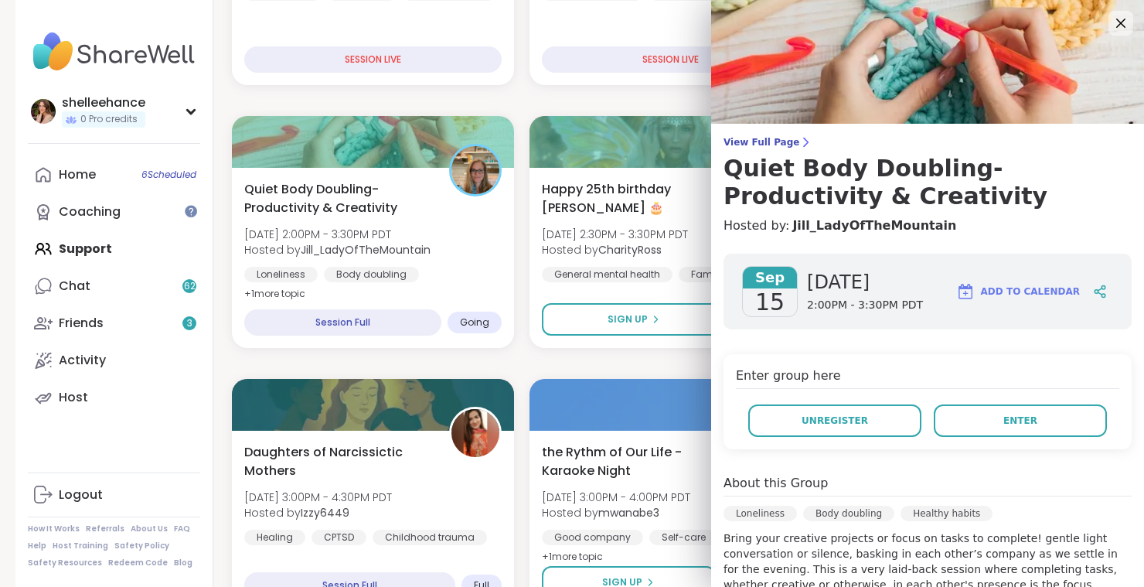
scroll to position [356, 0]
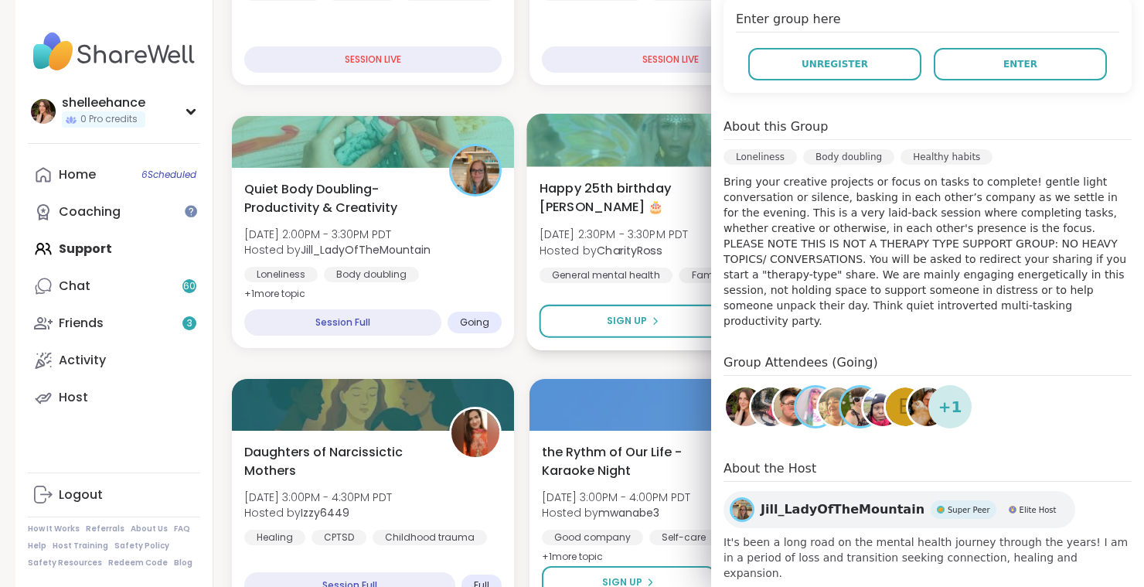
click at [627, 275] on div "Happy 25th birthday Lyssa 🎂 Mon, Sep 15 | 2:30PM - 3:30PM PDT Hosted by Charity…" at bounding box center [671, 258] width 288 height 184
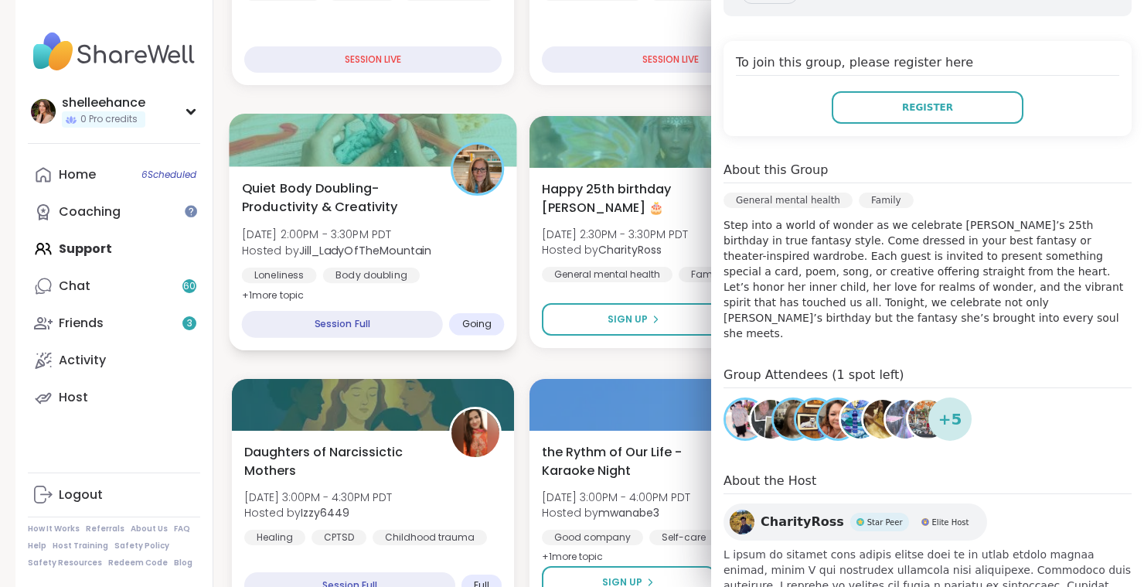
click at [448, 292] on div "Quiet Body Doubling- Productivity & Creativity Mon, Sep 15 | 2:00PM - 3:30PM PD…" at bounding box center [373, 258] width 288 height 184
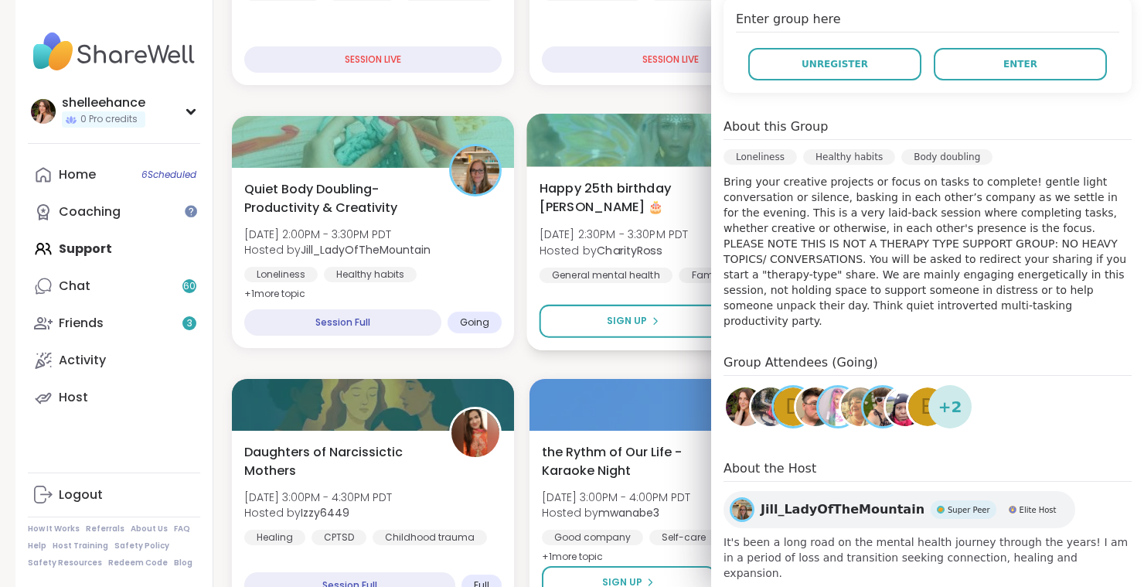
click at [651, 281] on div "Happy 25th birthday Lyssa 🎂 Mon, Sep 15 | 2:30PM - 3:30PM PDT Hosted by Charity…" at bounding box center [671, 258] width 288 height 184
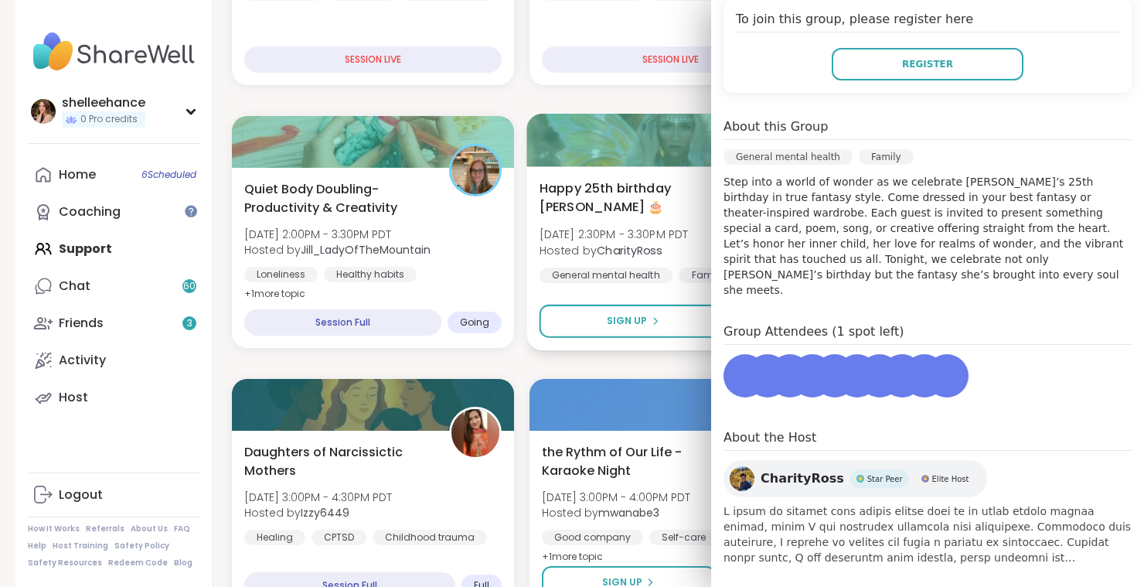
scroll to position [313, 0]
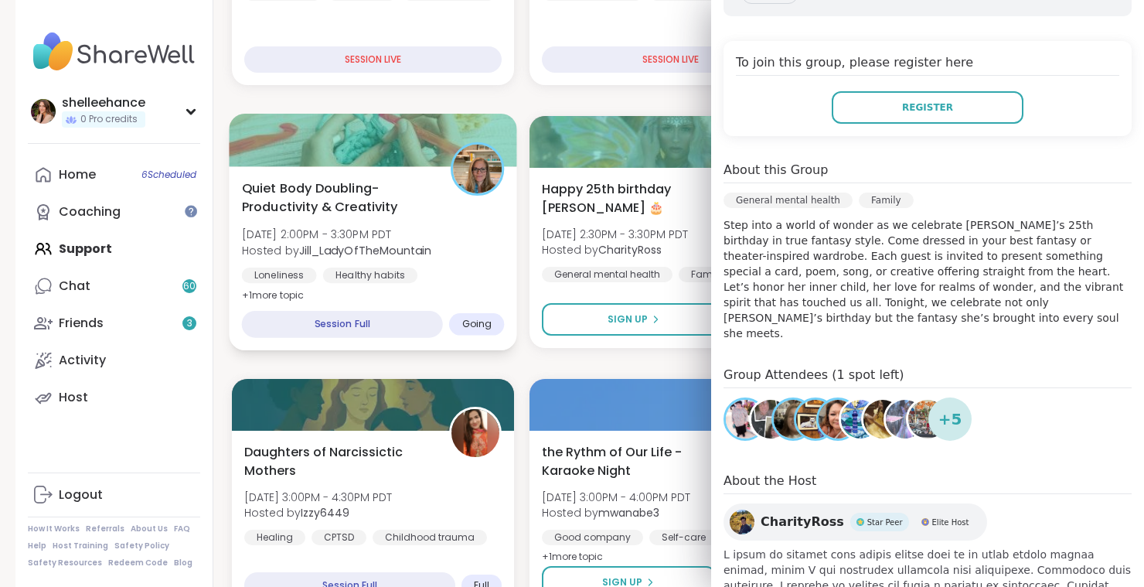
click at [439, 302] on div "Quiet Body Doubling- Productivity & Creativity Mon, Sep 15 | 2:00PM - 3:30PM PD…" at bounding box center [373, 258] width 288 height 184
